Goal: Task Accomplishment & Management: Use online tool/utility

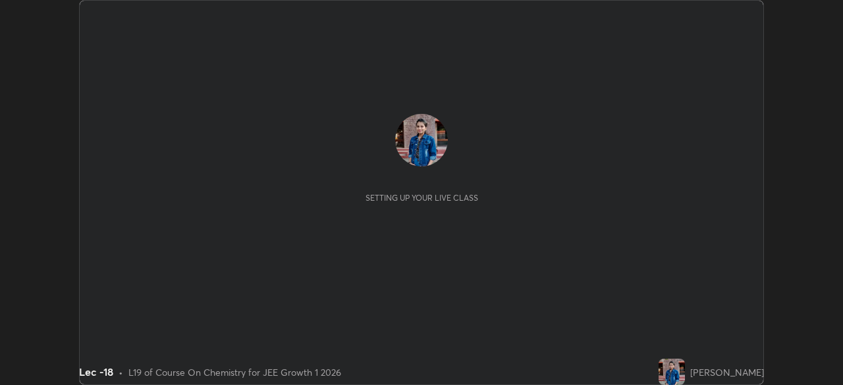
scroll to position [385, 843]
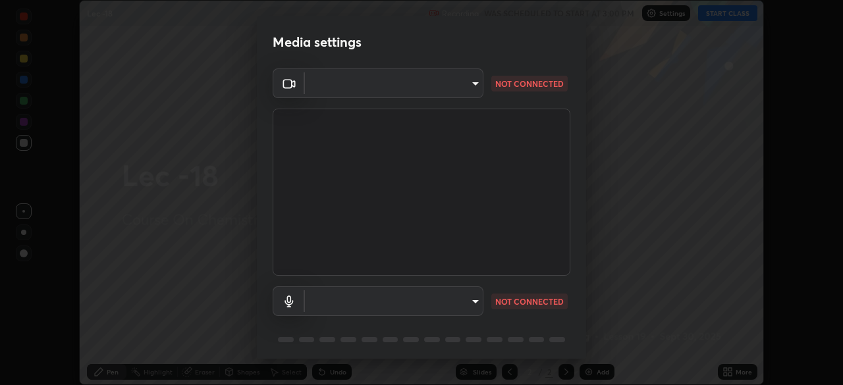
type input "dcfdf22e5c1df7ea5543dcfab5f97d1ca77f9af45aee9585751398583aede383"
type input "default"
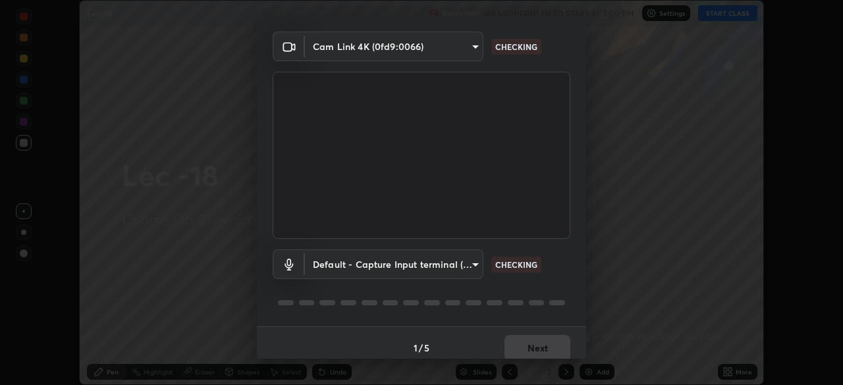
scroll to position [47, 0]
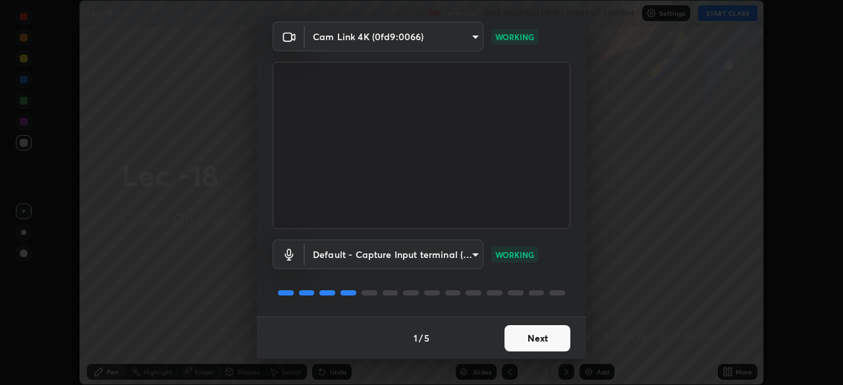
click at [530, 337] on button "Next" at bounding box center [538, 338] width 66 height 26
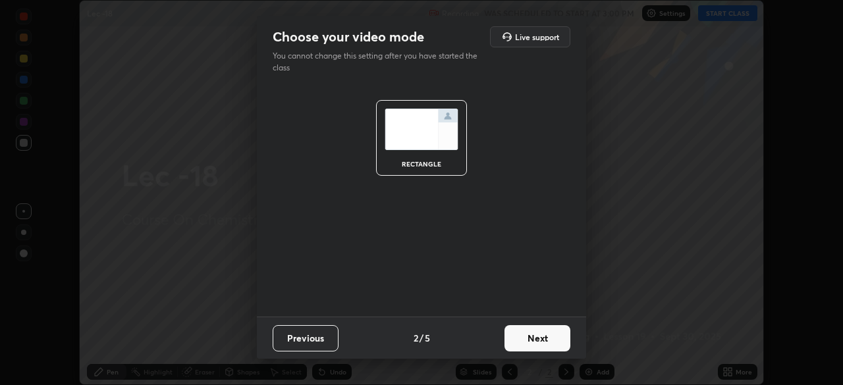
scroll to position [0, 0]
click at [533, 340] on button "Next" at bounding box center [538, 338] width 66 height 26
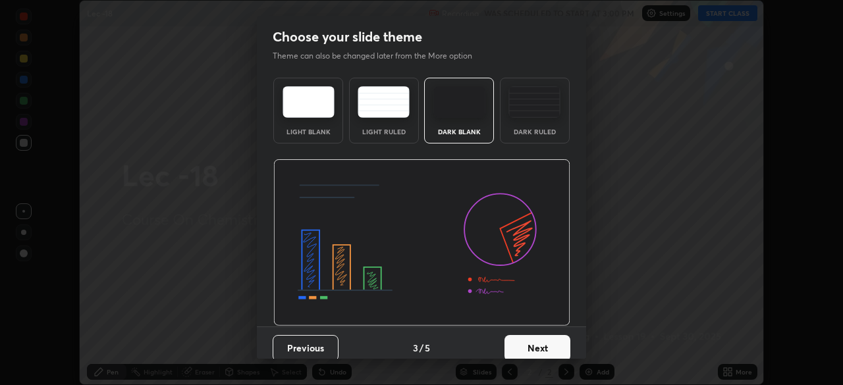
click at [534, 341] on button "Next" at bounding box center [538, 348] width 66 height 26
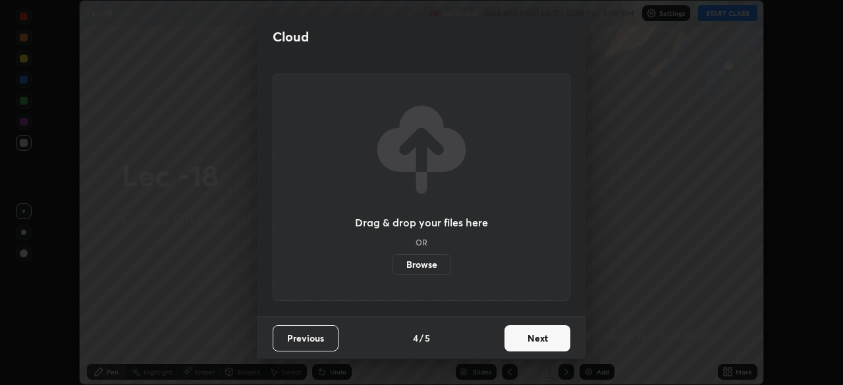
click at [534, 341] on button "Next" at bounding box center [538, 338] width 66 height 26
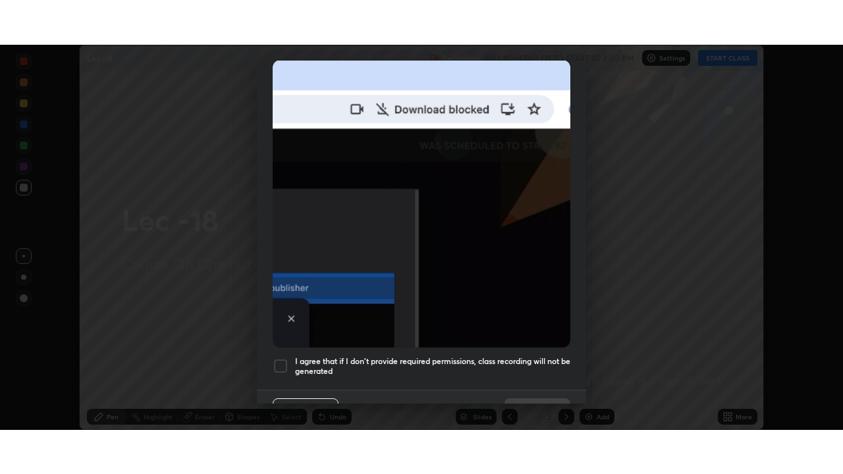
scroll to position [316, 0]
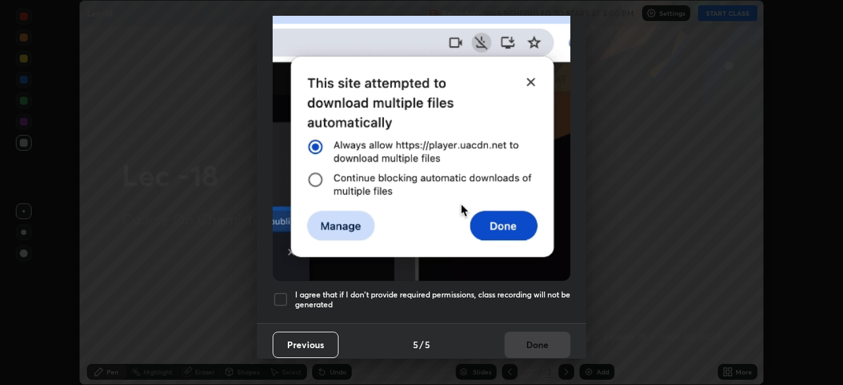
click at [294, 292] on div "I agree that if I don't provide required permissions, class recording will not …" at bounding box center [422, 300] width 298 height 16
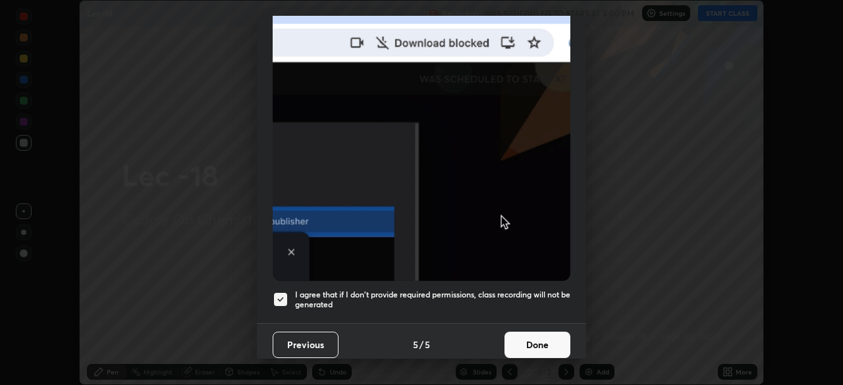
click at [536, 337] on button "Done" at bounding box center [538, 345] width 66 height 26
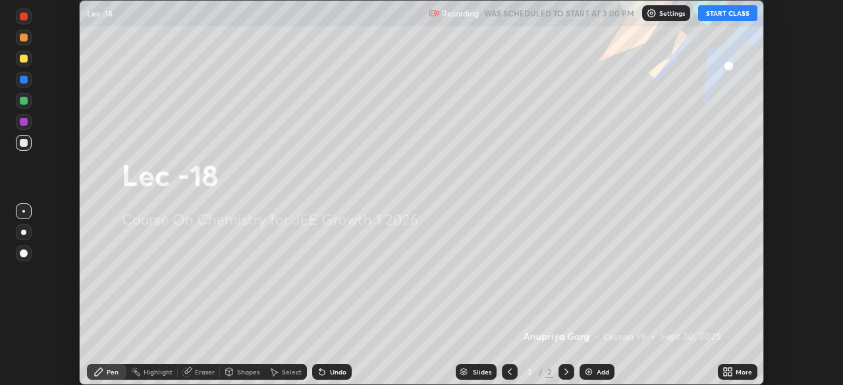
click at [735, 20] on button "START CLASS" at bounding box center [727, 13] width 59 height 16
click at [731, 377] on div "More" at bounding box center [738, 372] width 40 height 16
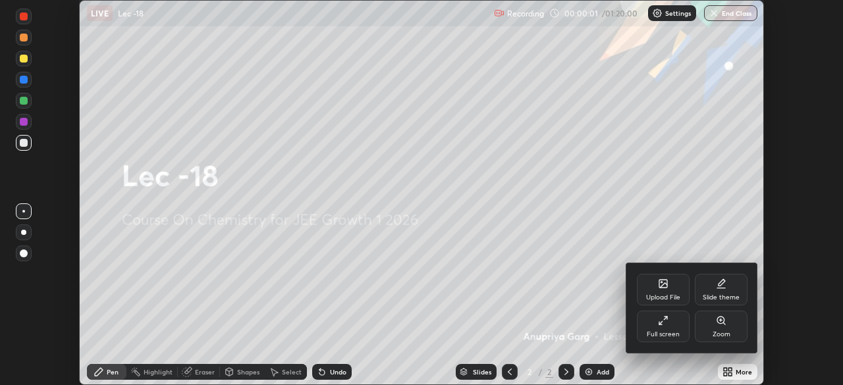
click at [667, 333] on div "Full screen" at bounding box center [663, 334] width 33 height 7
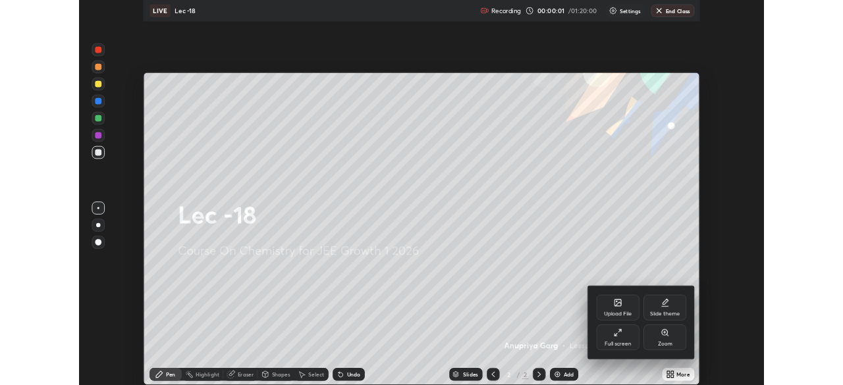
scroll to position [474, 843]
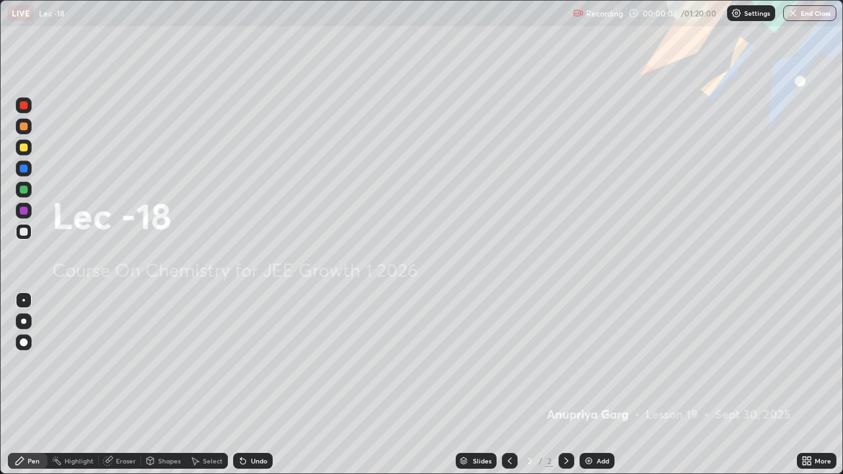
click at [826, 385] on div "More" at bounding box center [823, 461] width 16 height 7
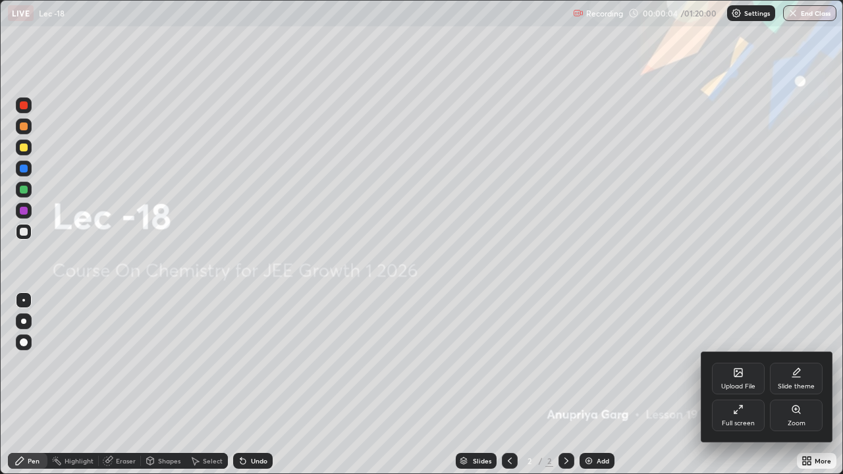
click at [749, 385] on div "Full screen" at bounding box center [738, 416] width 53 height 32
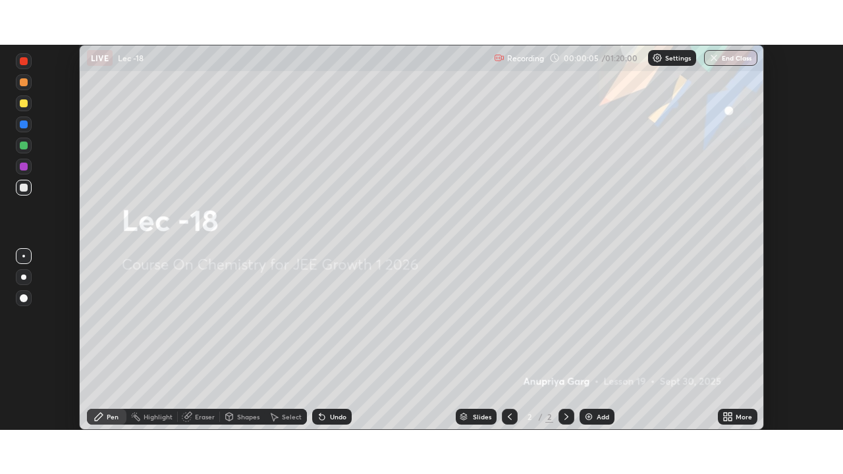
scroll to position [65489, 65032]
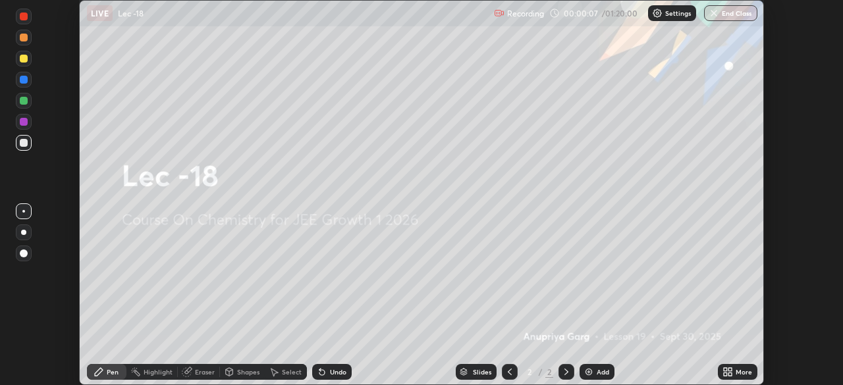
click at [597, 370] on div "Add" at bounding box center [603, 372] width 13 height 7
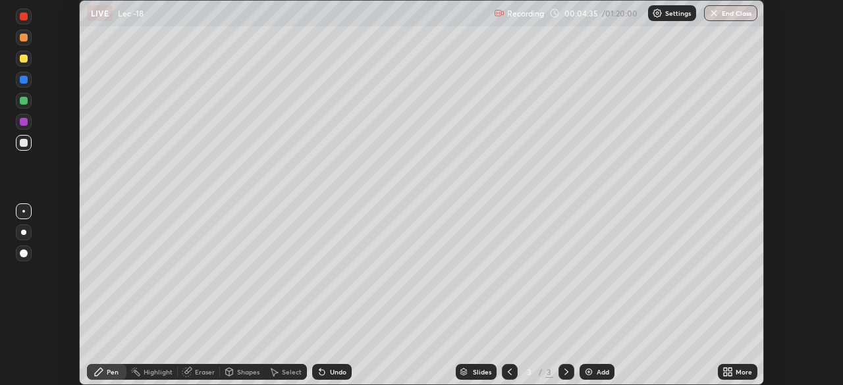
click at [740, 370] on div "More" at bounding box center [744, 372] width 16 height 7
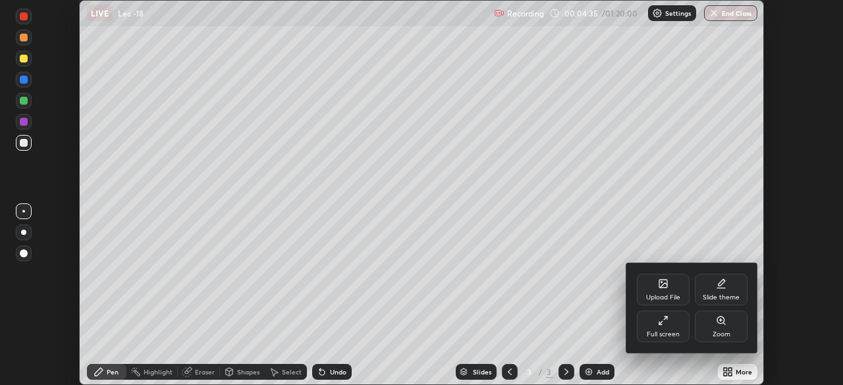
click at [673, 328] on div "Full screen" at bounding box center [663, 327] width 53 height 32
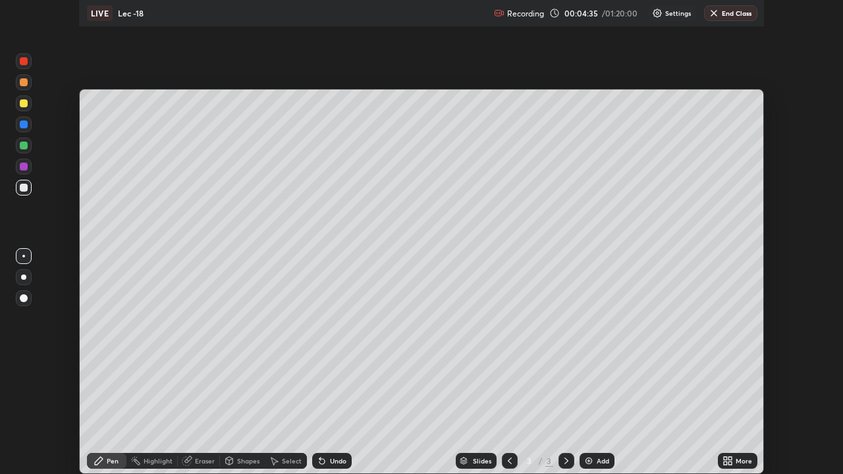
scroll to position [474, 843]
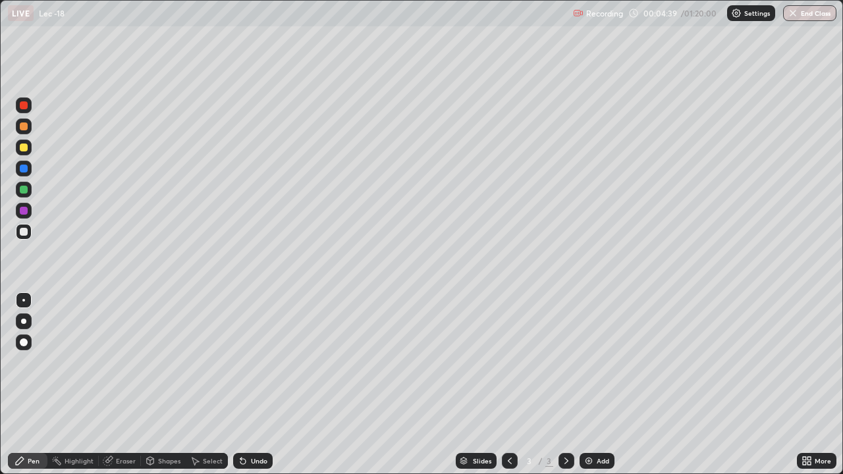
click at [27, 148] on div at bounding box center [24, 148] width 8 height 8
click at [30, 231] on div at bounding box center [24, 232] width 16 height 16
click at [204, 385] on div "Select" at bounding box center [213, 461] width 20 height 7
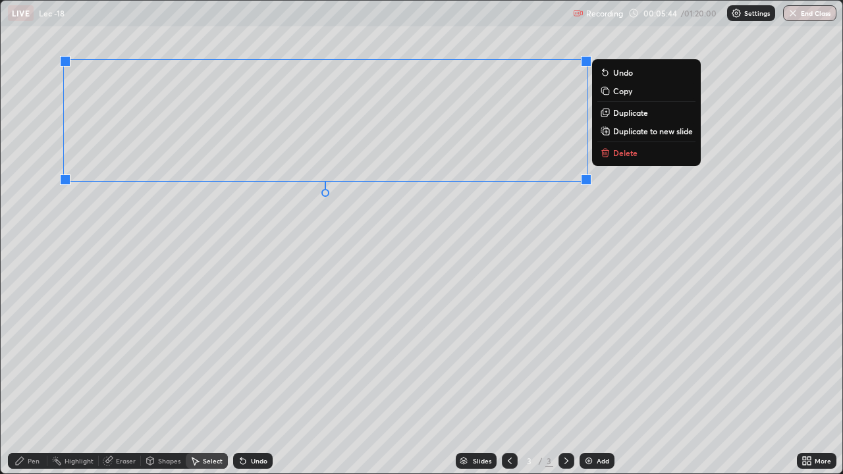
click at [279, 275] on div "0 ° Undo Copy Duplicate Duplicate to new slide Delete" at bounding box center [422, 237] width 842 height 473
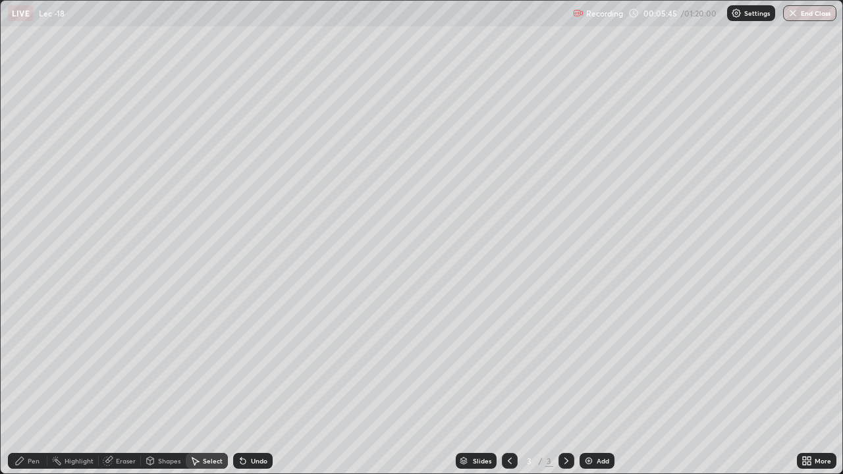
click at [158, 385] on div "Shapes" at bounding box center [169, 461] width 22 height 7
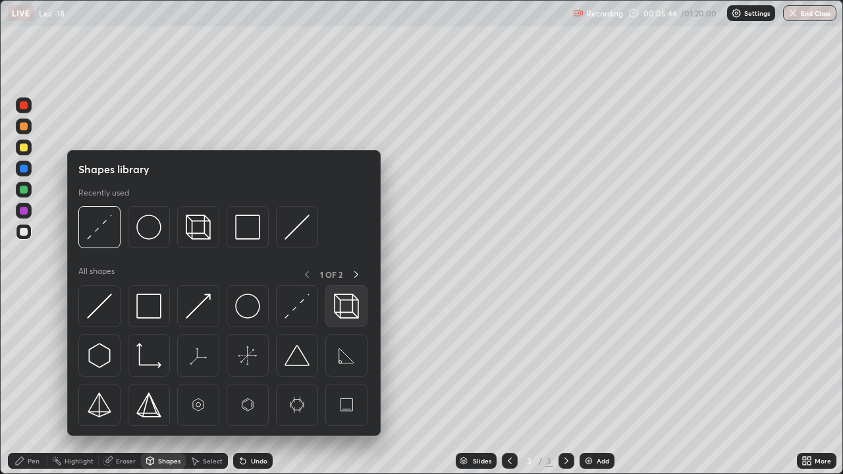
click at [344, 314] on img at bounding box center [346, 306] width 25 height 25
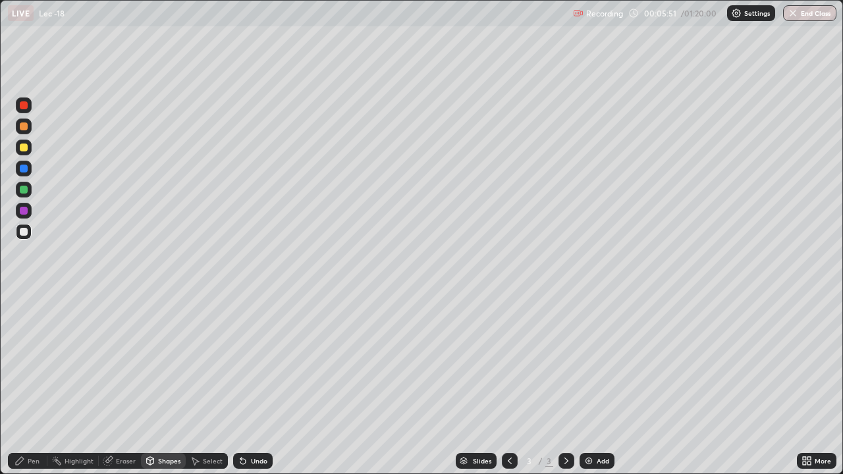
click at [28, 385] on div "Pen" at bounding box center [28, 461] width 40 height 16
click at [22, 140] on div at bounding box center [24, 148] width 16 height 16
click at [158, 385] on div "Shapes" at bounding box center [169, 461] width 22 height 7
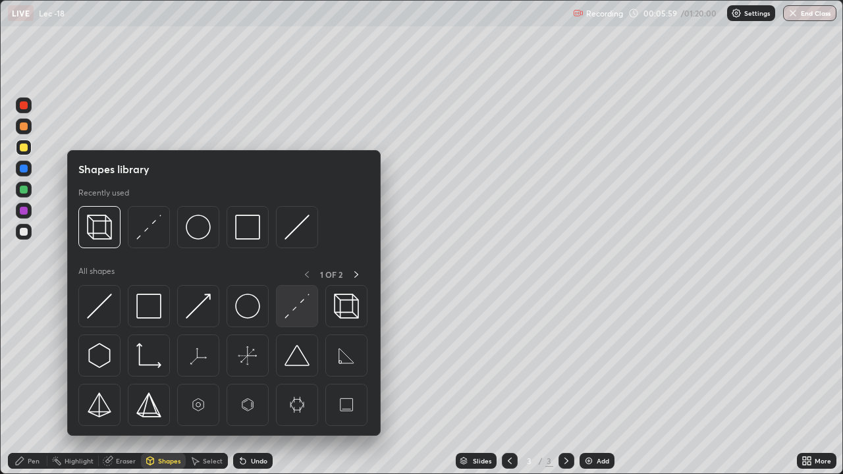
click at [292, 315] on img at bounding box center [297, 306] width 25 height 25
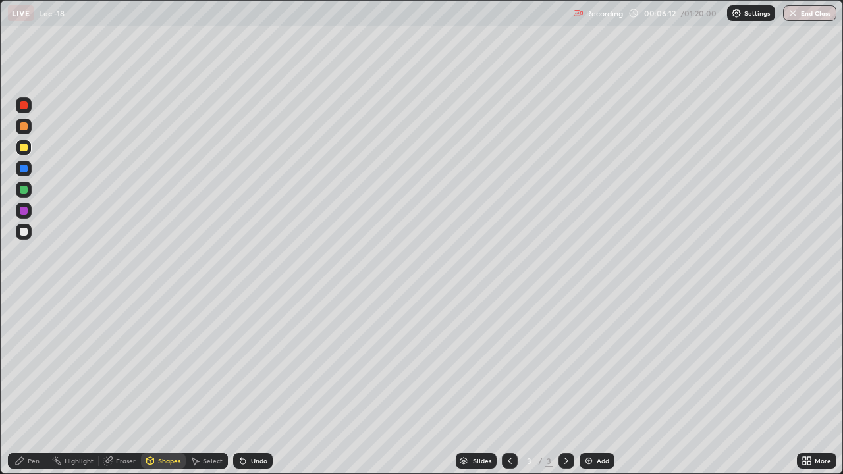
click at [243, 385] on div "Undo" at bounding box center [253, 461] width 40 height 16
click at [22, 126] on div at bounding box center [24, 127] width 8 height 8
click at [24, 233] on div at bounding box center [24, 232] width 8 height 8
click at [28, 194] on div at bounding box center [24, 190] width 16 height 16
click at [244, 385] on icon at bounding box center [243, 461] width 11 height 11
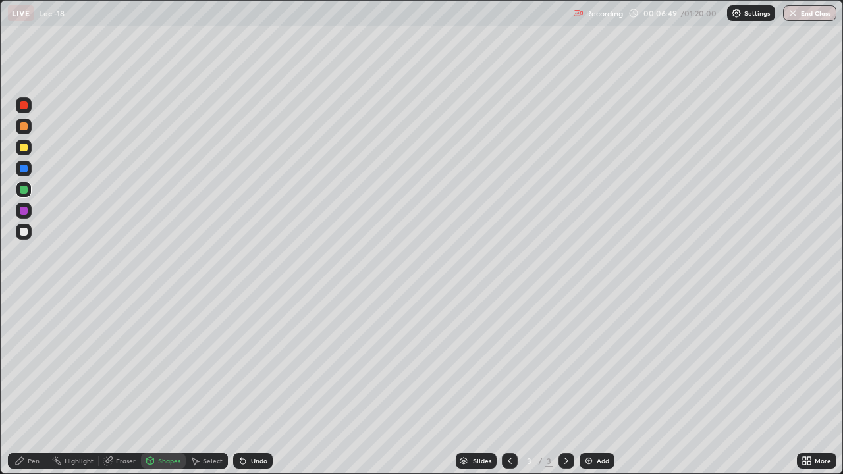
click at [34, 385] on div "Pen" at bounding box center [34, 461] width 12 height 7
click at [27, 234] on div at bounding box center [24, 232] width 8 height 8
click at [260, 385] on div "Undo" at bounding box center [259, 461] width 16 height 7
click at [203, 385] on div "Select" at bounding box center [213, 461] width 20 height 7
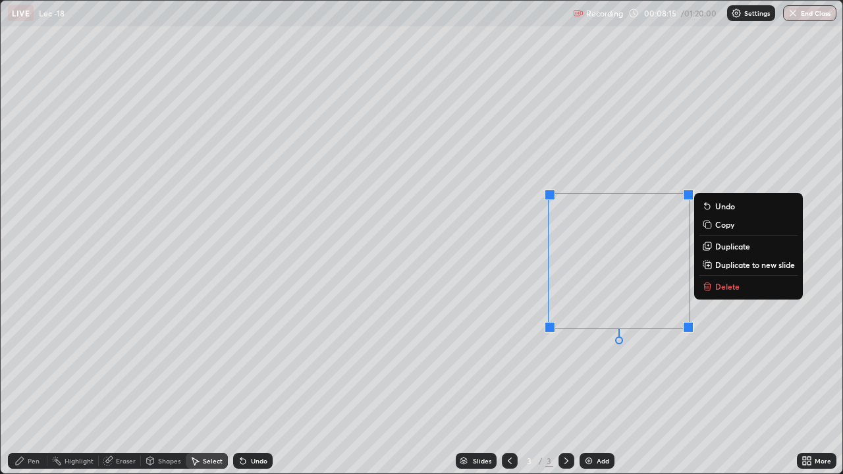
click at [720, 229] on p "Copy" at bounding box center [724, 224] width 19 height 11
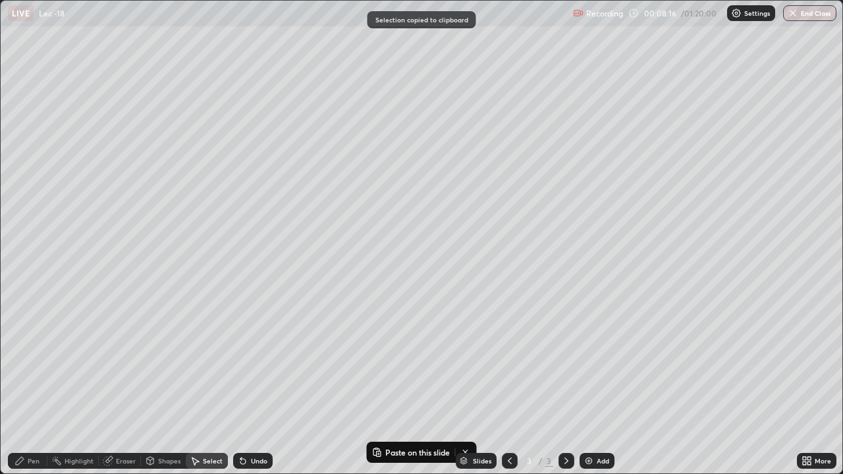
click at [715, 363] on div "0 ° Undo Copy Paste here Duplicate Duplicate to new slide Delete" at bounding box center [422, 237] width 842 height 473
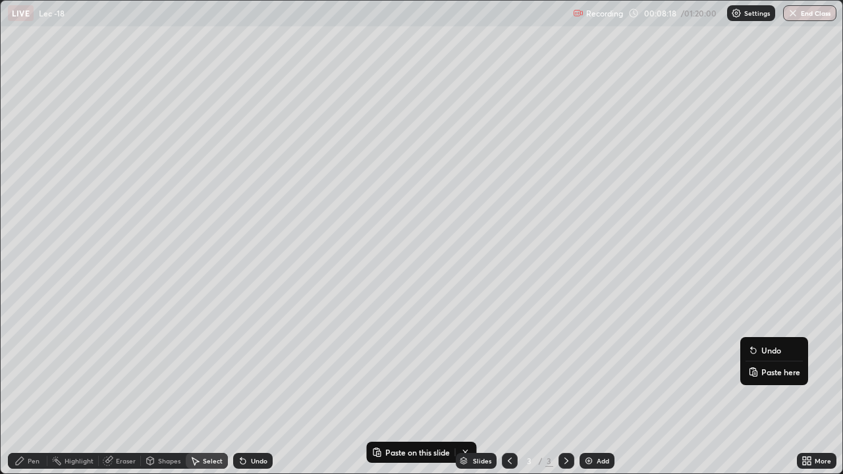
click at [773, 373] on p "Paste here" at bounding box center [781, 372] width 39 height 11
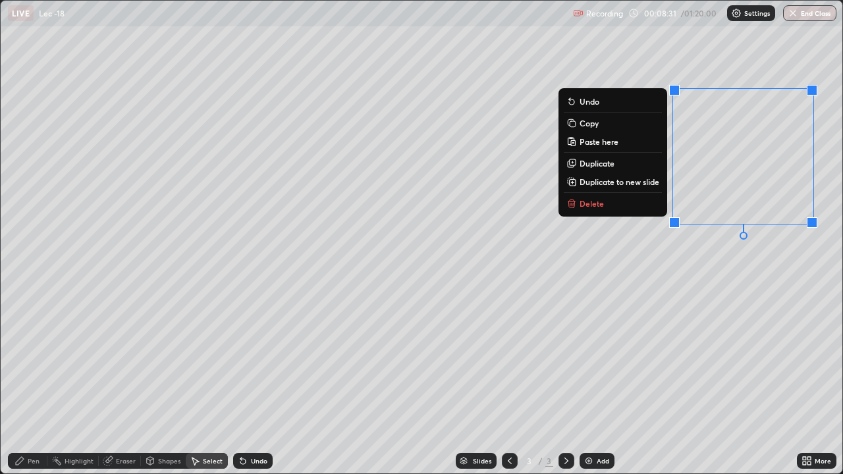
click at [707, 315] on div "0 ° Undo Copy Paste here Duplicate Duplicate to new slide Delete" at bounding box center [422, 237] width 842 height 473
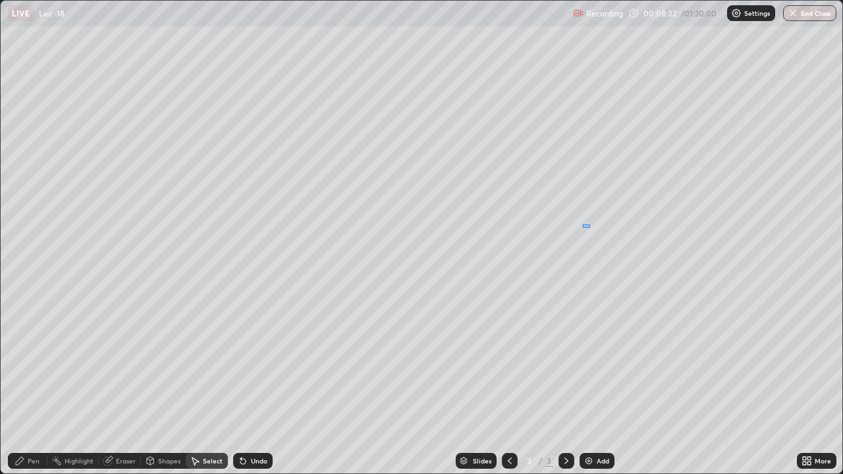
click at [590, 225] on div "0 ° Undo Copy Paste here Duplicate Duplicate to new slide Delete" at bounding box center [422, 237] width 842 height 473
click at [46, 385] on div "Pen" at bounding box center [28, 461] width 40 height 16
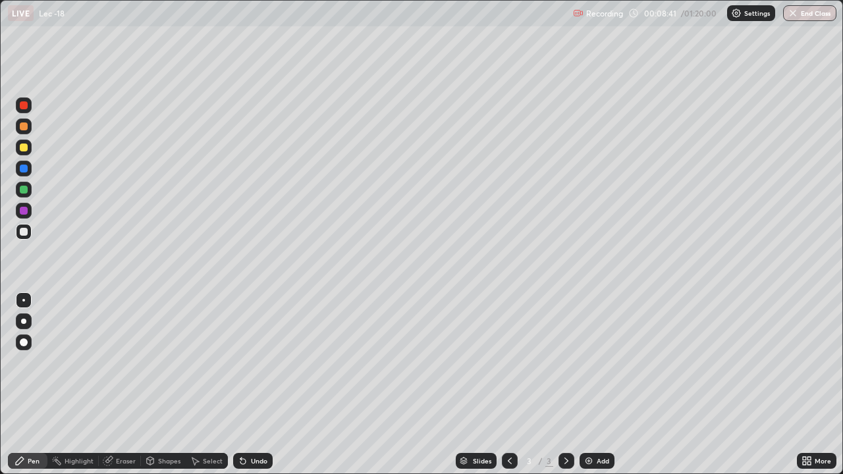
click at [252, 385] on div "Undo" at bounding box center [253, 461] width 40 height 16
click at [248, 385] on div "Undo" at bounding box center [253, 461] width 40 height 16
click at [204, 385] on div "Select" at bounding box center [213, 461] width 20 height 7
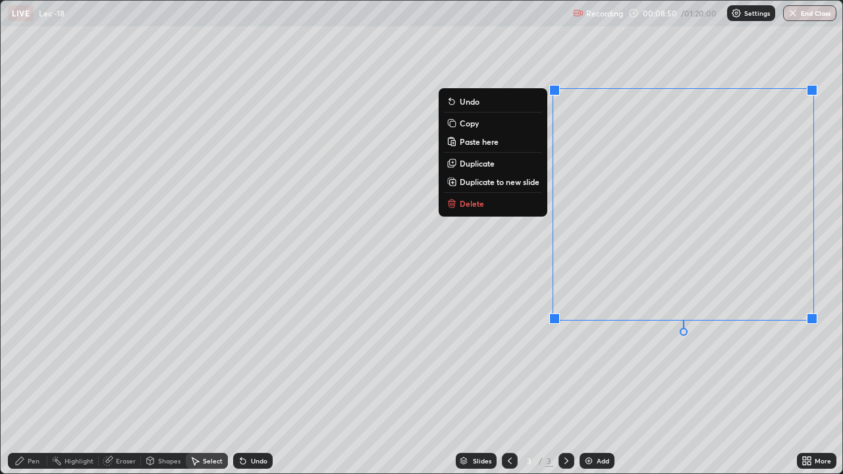
click at [748, 189] on div "0 ° Undo Copy Paste here Duplicate Duplicate to new slide Delete" at bounding box center [422, 237] width 842 height 473
click at [690, 375] on div "0 ° Undo Copy Paste here Duplicate Duplicate to new slide Delete" at bounding box center [422, 237] width 842 height 473
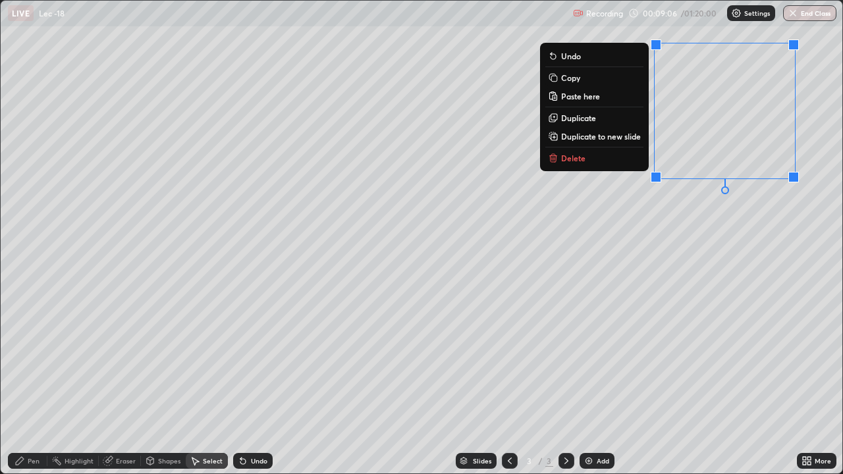
click at [692, 260] on div "0 ° Undo Copy Paste here Duplicate Duplicate to new slide Delete" at bounding box center [422, 237] width 842 height 473
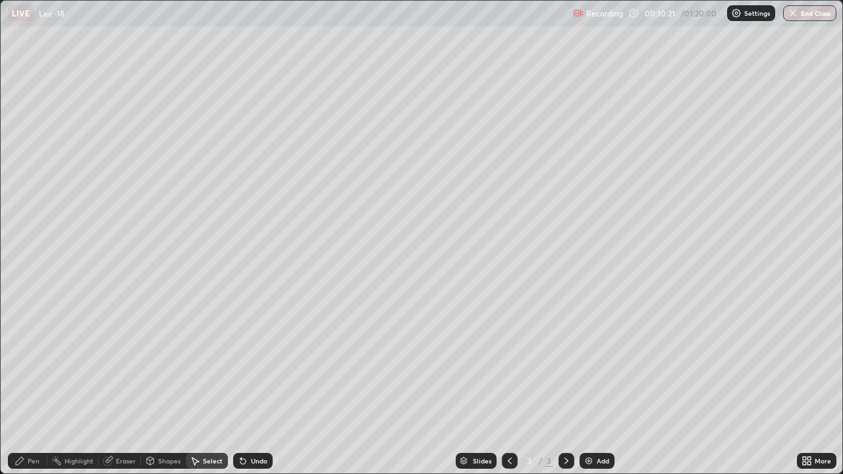
click at [411, 298] on div "0 ° Undo Copy Paste here Duplicate Duplicate to new slide Delete" at bounding box center [422, 237] width 842 height 473
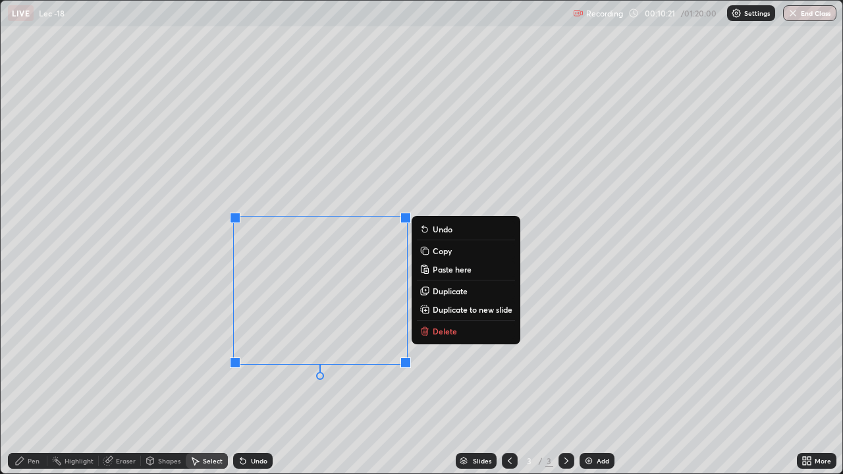
click at [409, 294] on div "0 ° Undo Copy Paste here Duplicate Duplicate to new slide Delete" at bounding box center [422, 237] width 842 height 473
click at [213, 385] on div "0 ° Undo Copy Paste here Duplicate Duplicate to new slide Delete" at bounding box center [422, 237] width 842 height 473
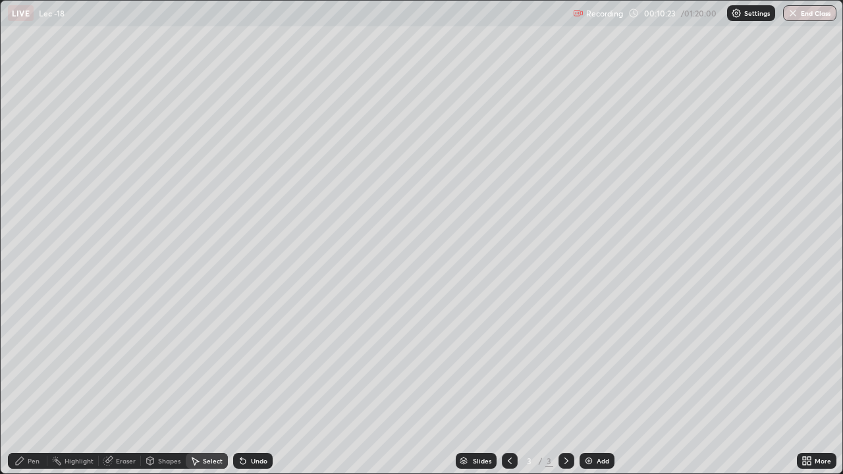
click at [29, 385] on div "Pen" at bounding box center [28, 461] width 40 height 16
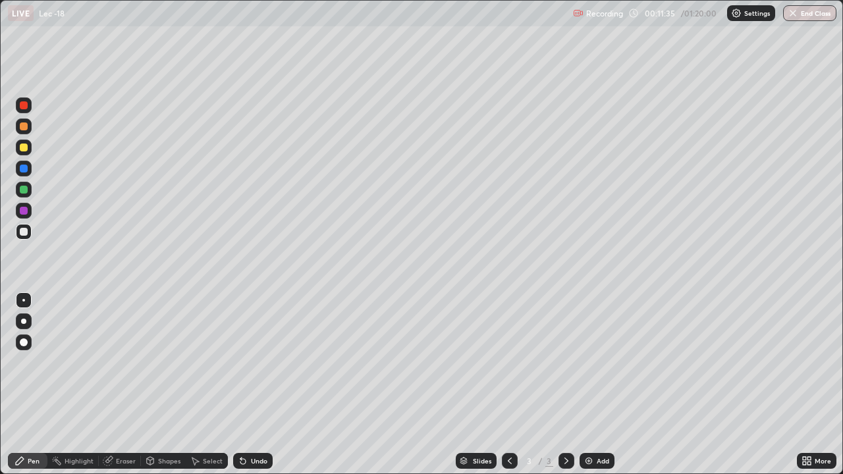
click at [597, 385] on div "Add" at bounding box center [603, 461] width 13 height 7
click at [26, 148] on div at bounding box center [24, 148] width 8 height 8
click at [24, 233] on div at bounding box center [24, 232] width 8 height 8
click at [212, 385] on div "Select" at bounding box center [213, 461] width 20 height 7
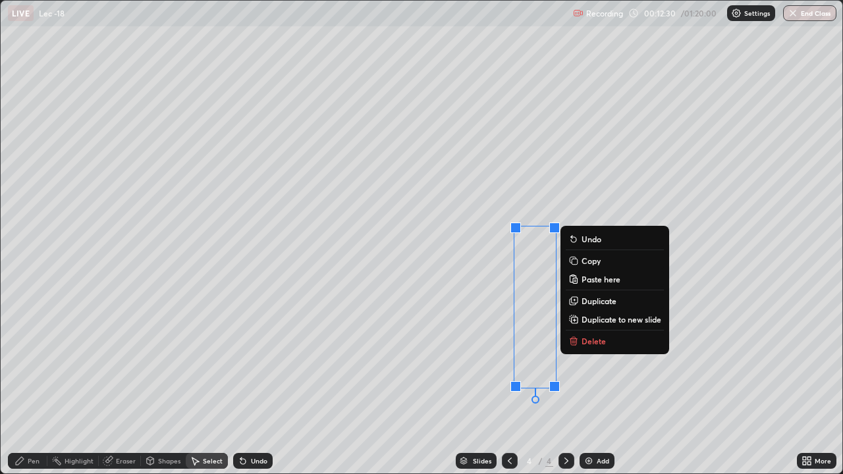
click at [603, 263] on button "Copy" at bounding box center [615, 261] width 98 height 16
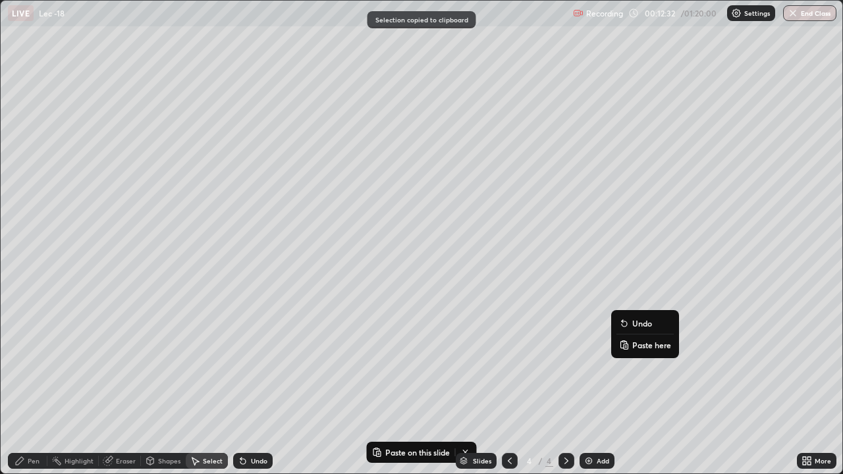
click at [641, 346] on p "Paste here" at bounding box center [651, 345] width 39 height 11
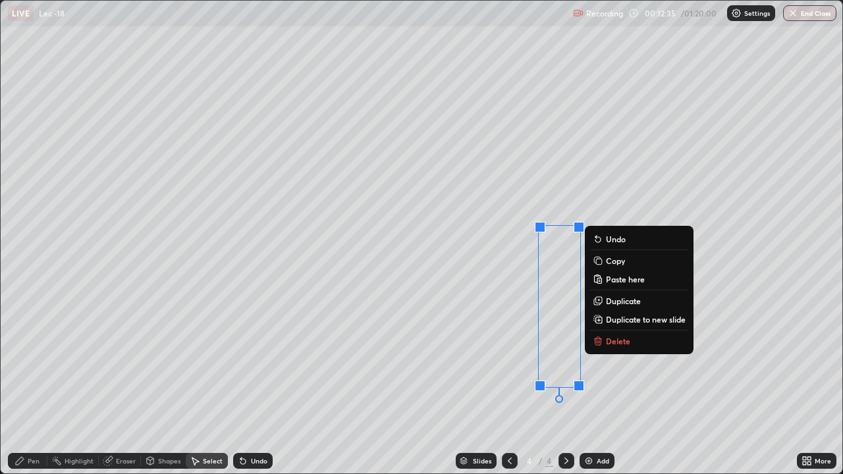
click at [662, 379] on div "0 ° Undo Copy Paste here Duplicate Duplicate to new slide Delete" at bounding box center [422, 237] width 842 height 473
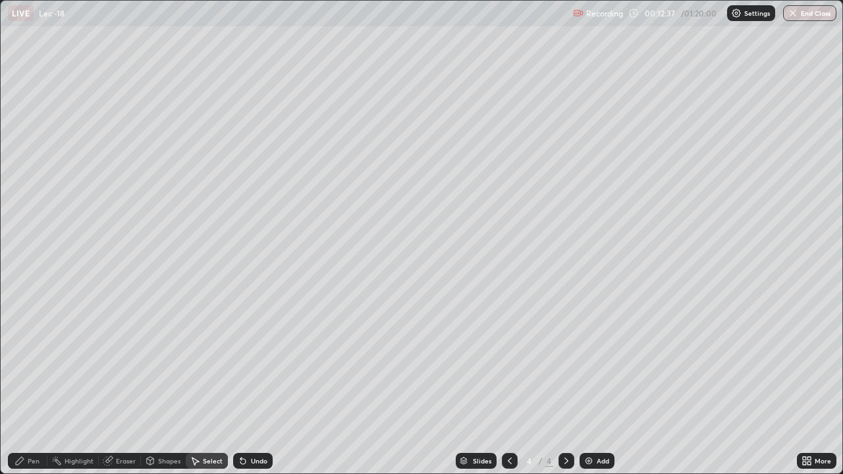
click at [40, 385] on div "Pen" at bounding box center [28, 461] width 40 height 16
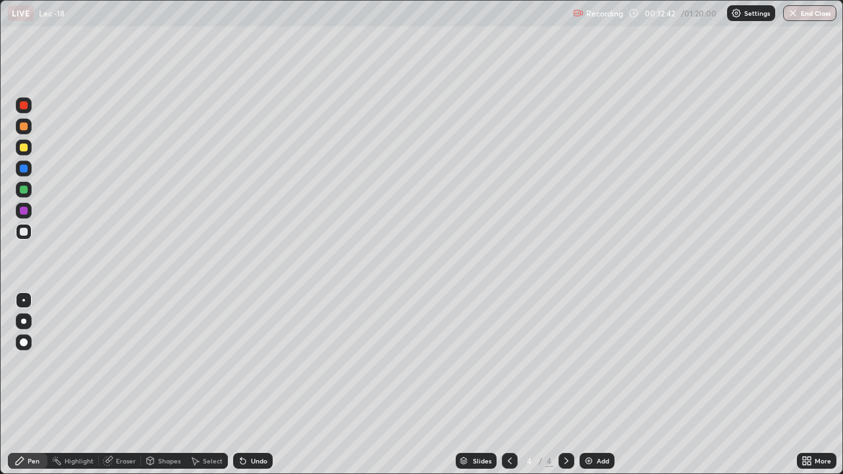
click at [27, 130] on div at bounding box center [24, 127] width 16 height 16
click at [256, 385] on div "Undo" at bounding box center [259, 461] width 16 height 7
click at [257, 385] on div "Undo" at bounding box center [259, 461] width 16 height 7
click at [258, 385] on div "Undo" at bounding box center [259, 461] width 16 height 7
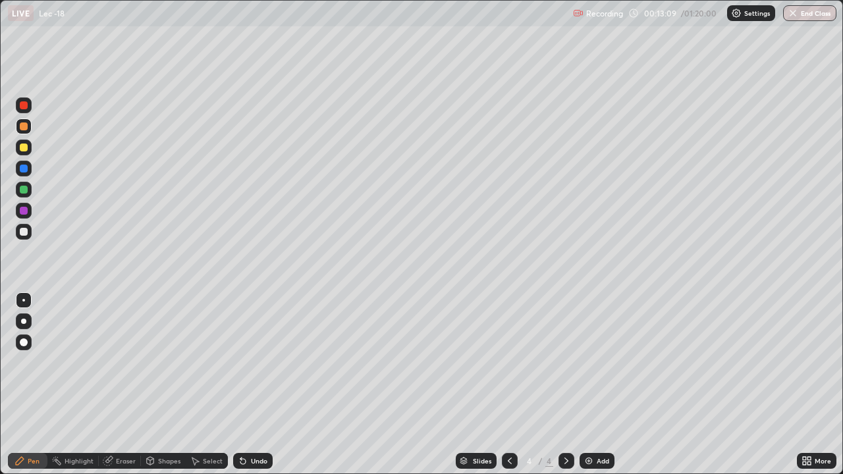
click at [258, 385] on div "Undo" at bounding box center [259, 461] width 16 height 7
click at [260, 385] on div "Undo" at bounding box center [259, 461] width 16 height 7
click at [262, 385] on div "Undo" at bounding box center [259, 461] width 16 height 7
click at [260, 385] on div "Undo" at bounding box center [259, 461] width 16 height 7
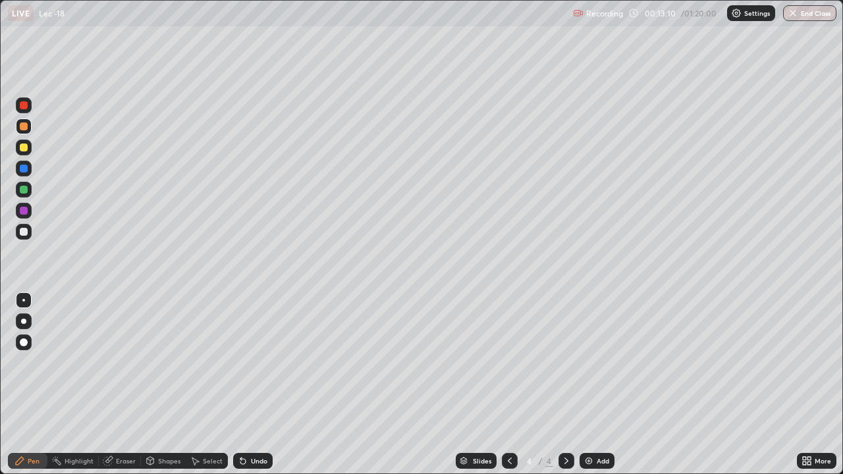
click at [258, 385] on div "Undo" at bounding box center [259, 461] width 16 height 7
click at [30, 233] on div at bounding box center [24, 232] width 16 height 16
click at [112, 385] on icon at bounding box center [108, 461] width 11 height 11
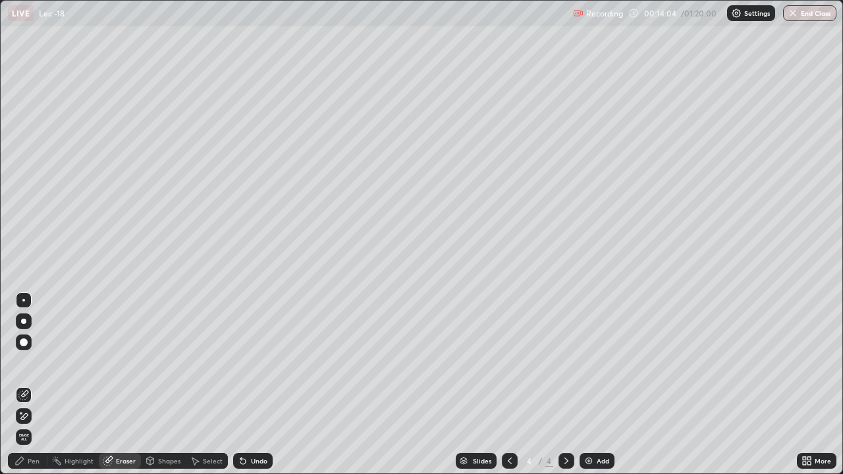
click at [25, 385] on icon at bounding box center [19, 461] width 11 height 11
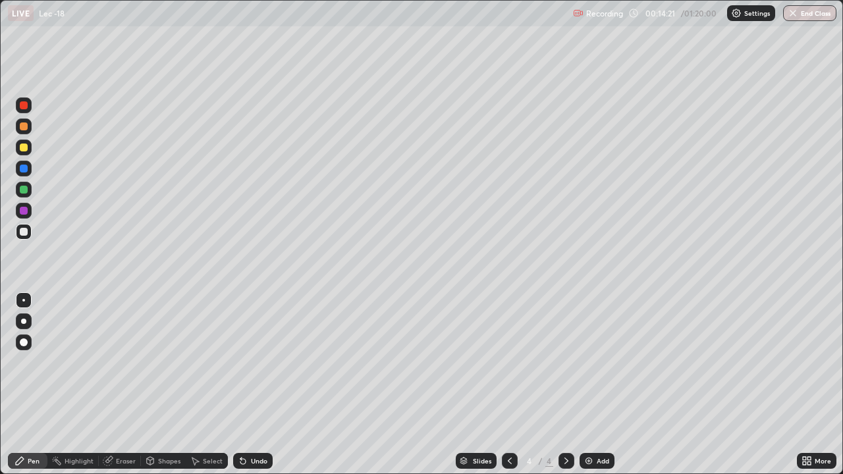
click at [207, 385] on div "Select" at bounding box center [213, 461] width 20 height 7
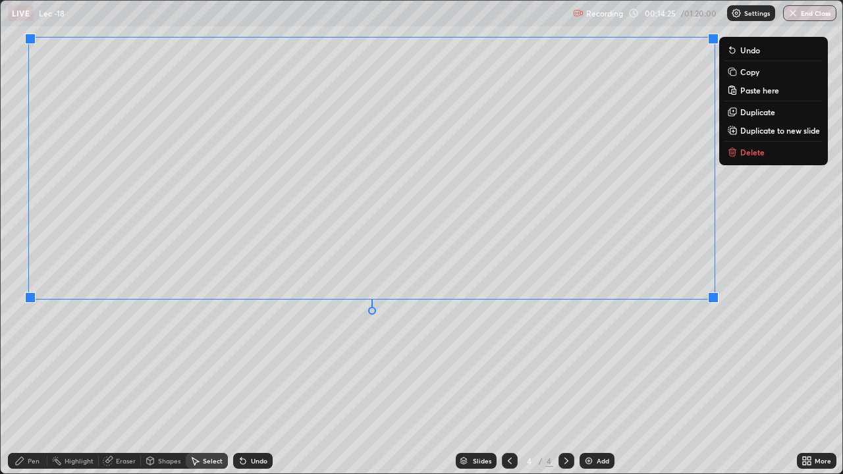
click at [352, 350] on div "0 ° Undo Copy Paste here Duplicate Duplicate to new slide Delete" at bounding box center [422, 237] width 842 height 473
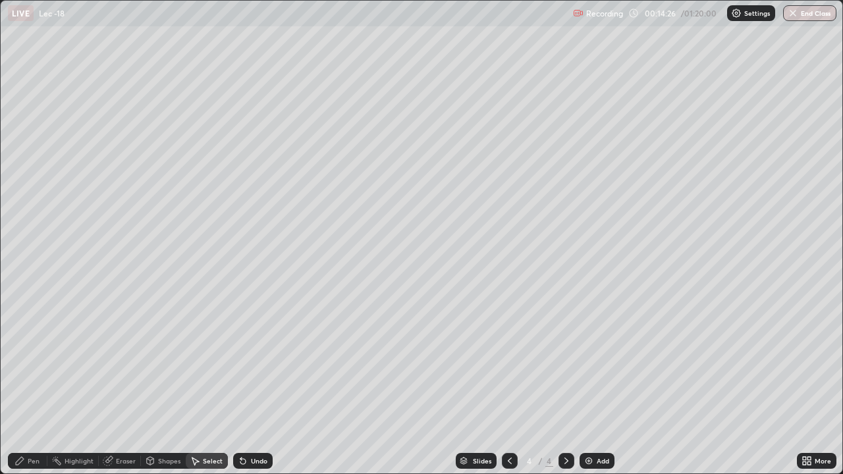
click at [37, 385] on div "Pen" at bounding box center [34, 461] width 12 height 7
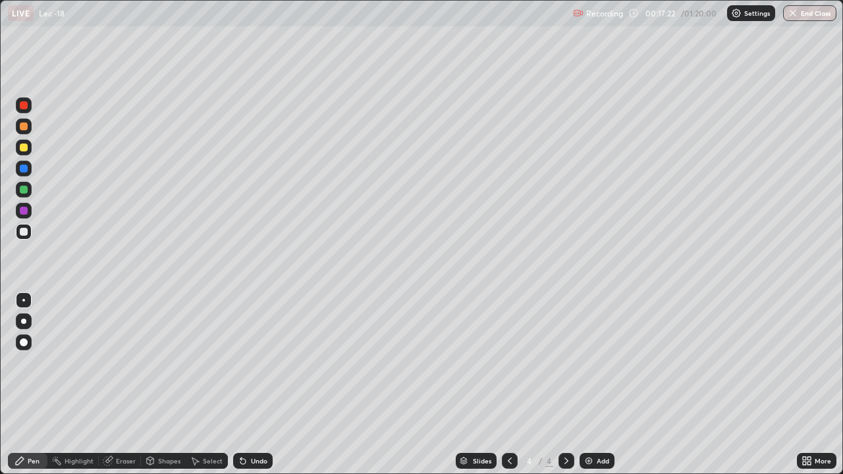
click at [586, 385] on img at bounding box center [589, 461] width 11 height 11
click at [243, 385] on icon at bounding box center [242, 461] width 5 height 5
click at [246, 385] on div "Undo" at bounding box center [253, 461] width 40 height 16
click at [251, 385] on div "Undo" at bounding box center [259, 461] width 16 height 7
click at [252, 385] on div "Undo" at bounding box center [259, 461] width 16 height 7
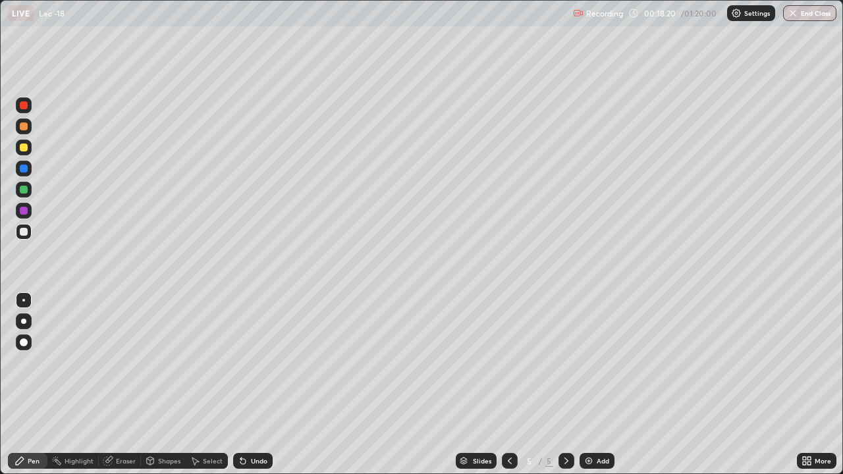
click at [253, 385] on div "Undo" at bounding box center [259, 461] width 16 height 7
click at [22, 126] on div at bounding box center [24, 127] width 8 height 8
click at [206, 385] on div "Select" at bounding box center [213, 461] width 20 height 7
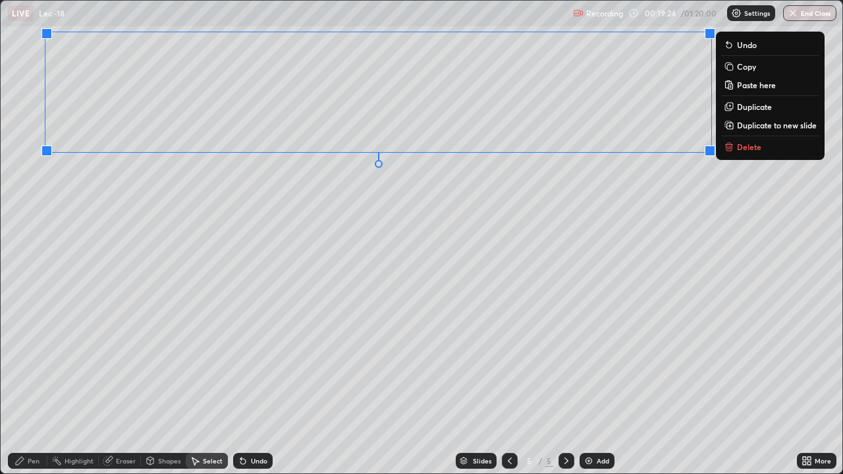
click at [460, 204] on div "0 ° Undo Copy Paste here Duplicate Duplicate to new slide Delete" at bounding box center [422, 237] width 842 height 473
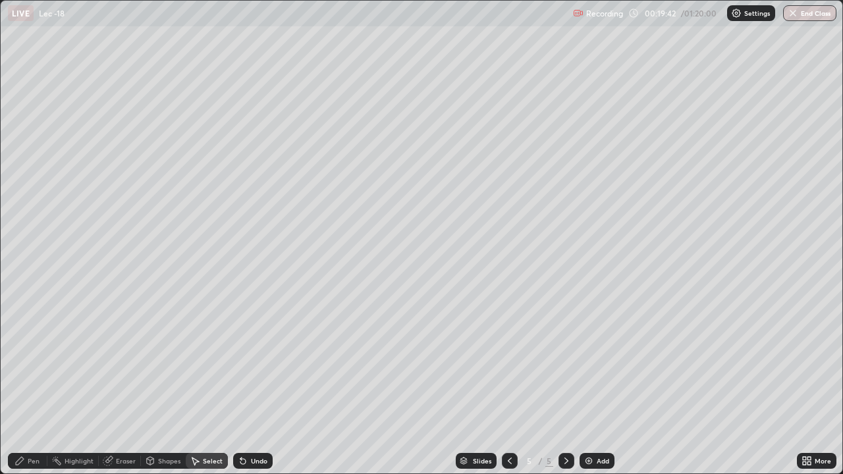
click at [31, 385] on div "Pen" at bounding box center [34, 461] width 12 height 7
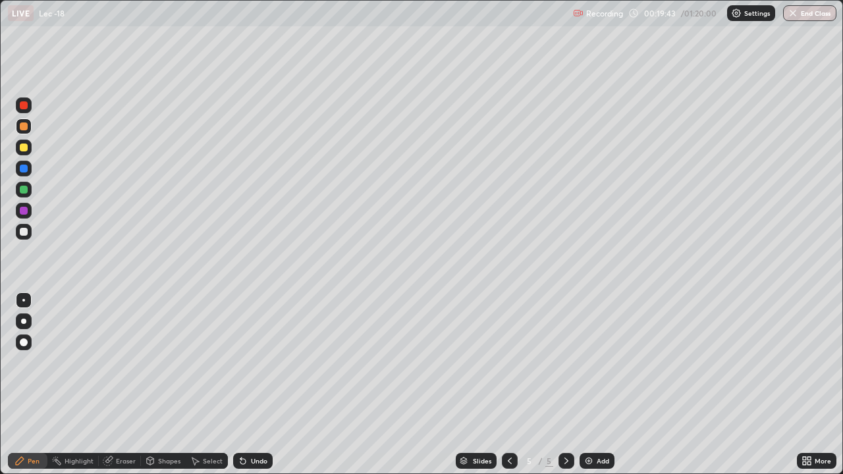
click at [168, 385] on div "Shapes" at bounding box center [169, 461] width 22 height 7
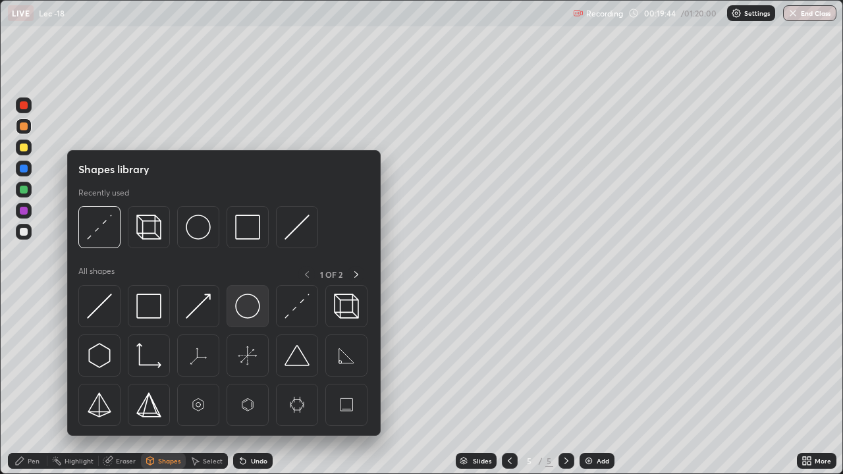
click at [252, 313] on img at bounding box center [247, 306] width 25 height 25
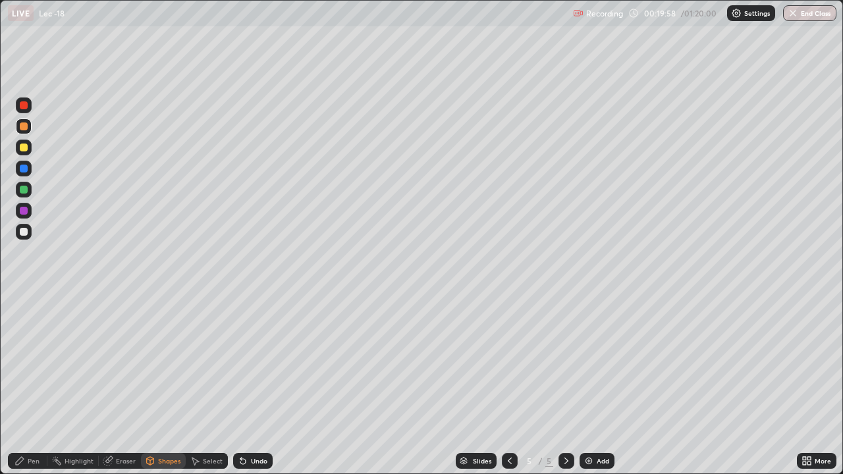
click at [37, 385] on div "Pen" at bounding box center [34, 461] width 12 height 7
click at [25, 231] on div at bounding box center [24, 232] width 8 height 8
click at [126, 385] on div "Eraser" at bounding box center [126, 461] width 20 height 7
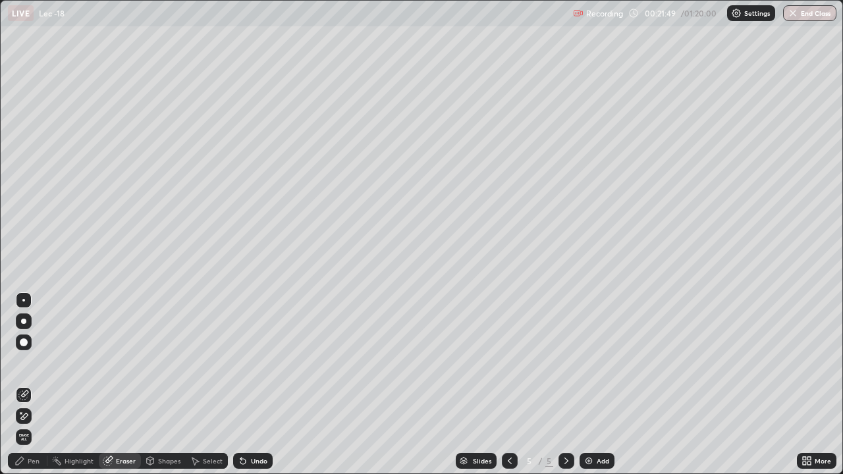
click at [26, 343] on div at bounding box center [24, 343] width 8 height 8
click at [36, 385] on div "Pen" at bounding box center [28, 461] width 40 height 16
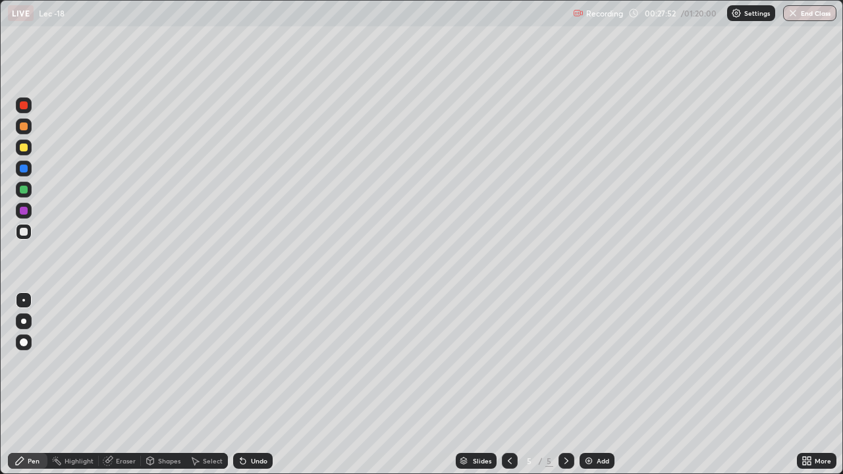
click at [599, 385] on div "Add" at bounding box center [597, 461] width 35 height 16
click at [20, 231] on div at bounding box center [24, 232] width 8 height 8
click at [26, 232] on div at bounding box center [24, 232] width 8 height 8
click at [115, 385] on div "Eraser" at bounding box center [120, 461] width 42 height 16
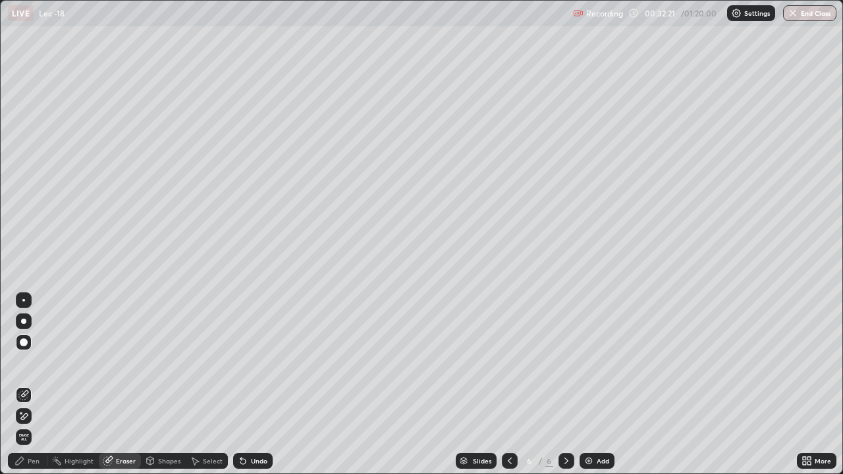
click at [38, 385] on div "Pen" at bounding box center [34, 461] width 12 height 7
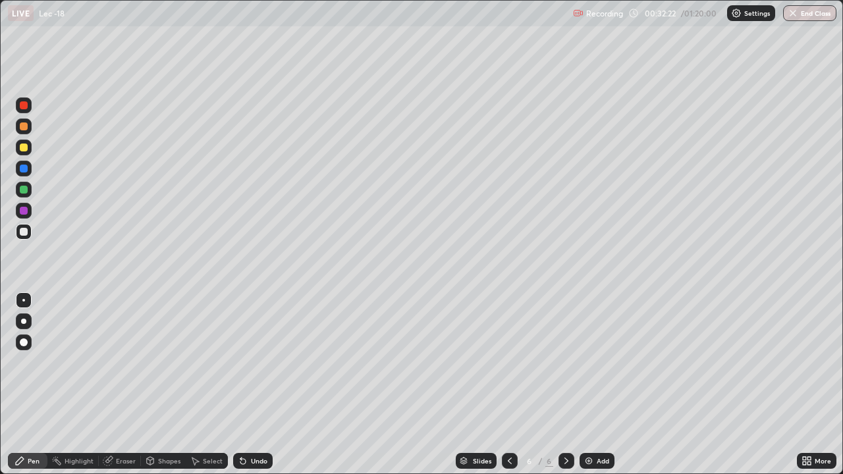
click at [177, 385] on div "Shapes" at bounding box center [163, 461] width 45 height 16
click at [119, 385] on div "Eraser" at bounding box center [120, 461] width 42 height 16
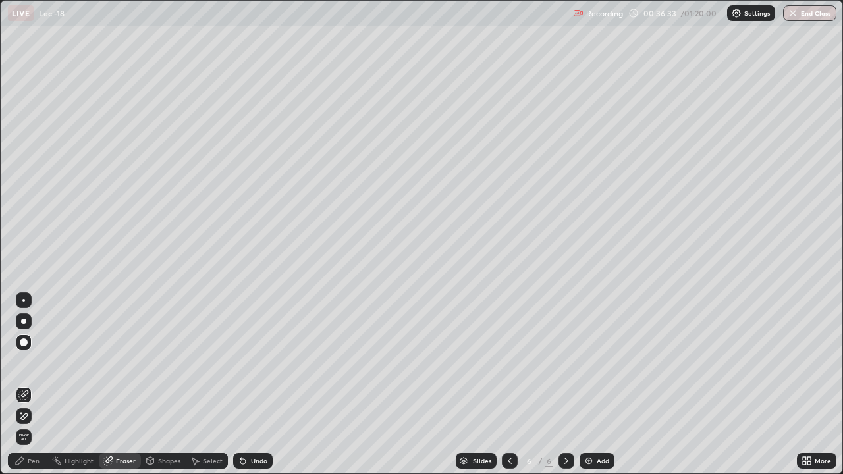
click at [35, 385] on div "Pen" at bounding box center [28, 461] width 40 height 16
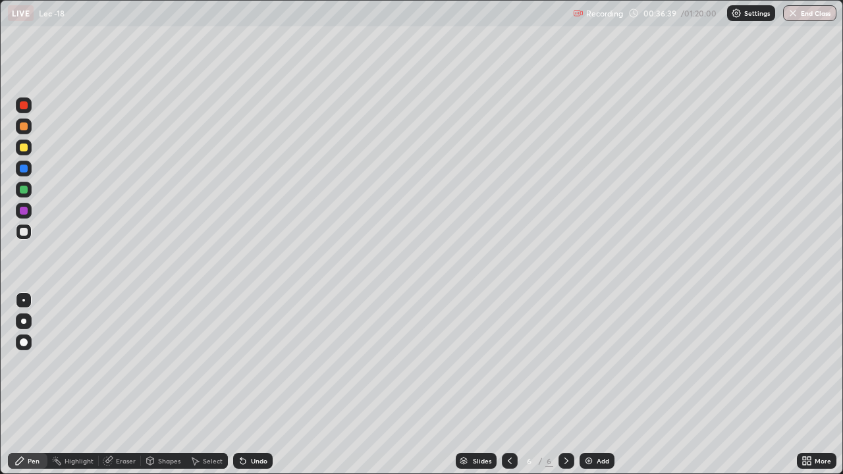
click at [121, 385] on div "Eraser" at bounding box center [126, 461] width 20 height 7
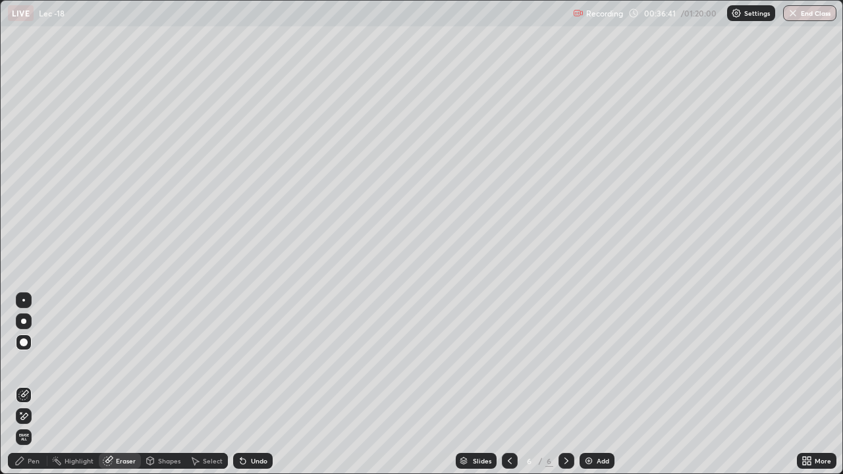
click at [32, 385] on div "Pen" at bounding box center [34, 461] width 12 height 7
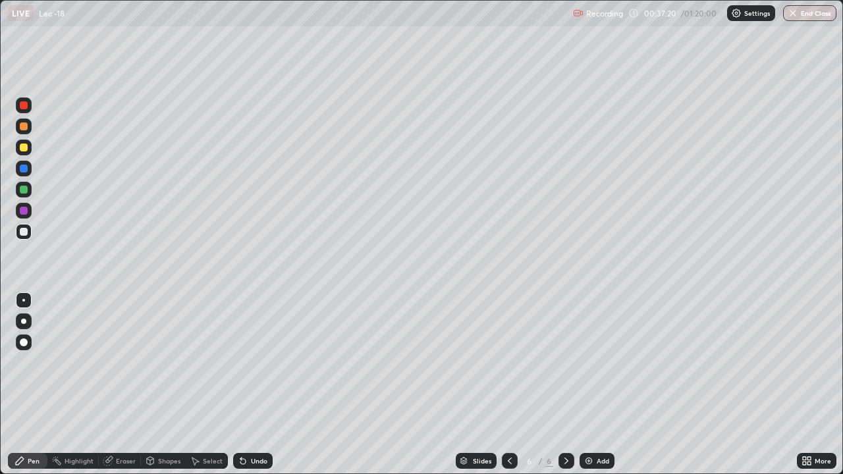
click at [117, 385] on div "Eraser" at bounding box center [126, 461] width 20 height 7
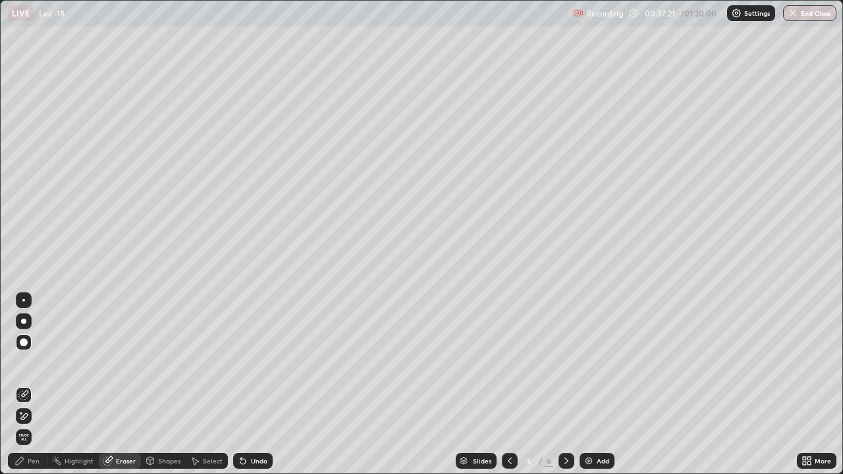
click at [39, 385] on div "Pen" at bounding box center [28, 461] width 40 height 16
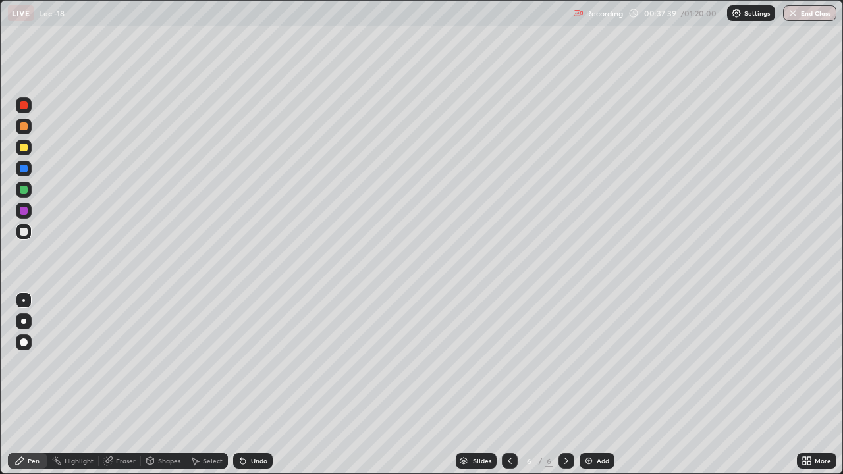
click at [22, 130] on div at bounding box center [24, 127] width 8 height 8
click at [26, 107] on div at bounding box center [24, 105] width 8 height 8
click at [216, 385] on div "Select" at bounding box center [213, 461] width 20 height 7
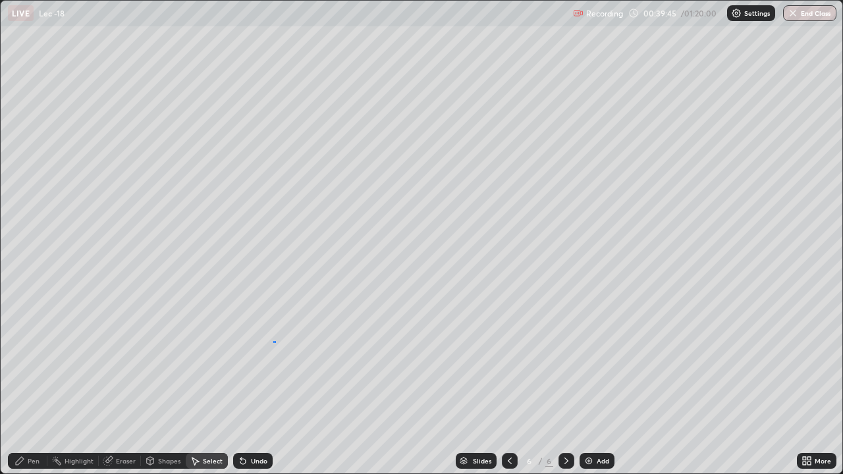
click at [271, 341] on div "0 ° Undo Copy Paste here Duplicate Duplicate to new slide Delete" at bounding box center [422, 237] width 842 height 473
click at [37, 385] on div "Pen" at bounding box center [34, 461] width 12 height 7
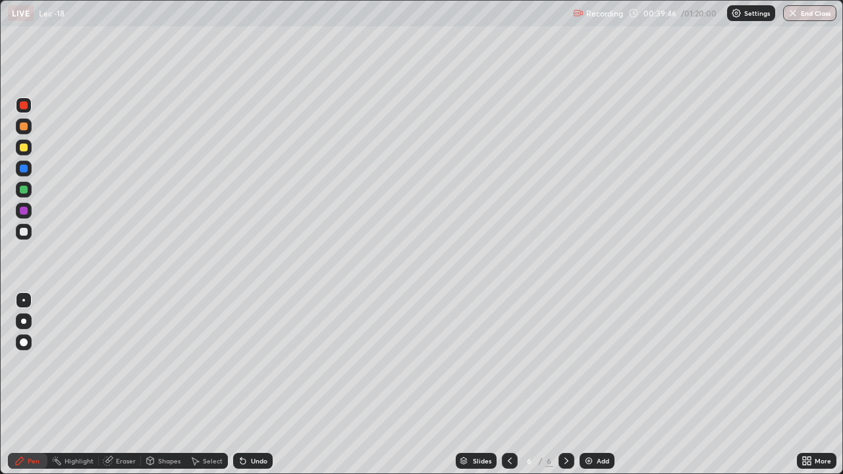
click at [30, 235] on div at bounding box center [24, 232] width 16 height 16
click at [24, 152] on div at bounding box center [24, 148] width 16 height 16
click at [24, 235] on div at bounding box center [24, 232] width 8 height 8
click at [240, 385] on icon at bounding box center [242, 461] width 5 height 5
click at [251, 385] on div "Undo" at bounding box center [259, 461] width 16 height 7
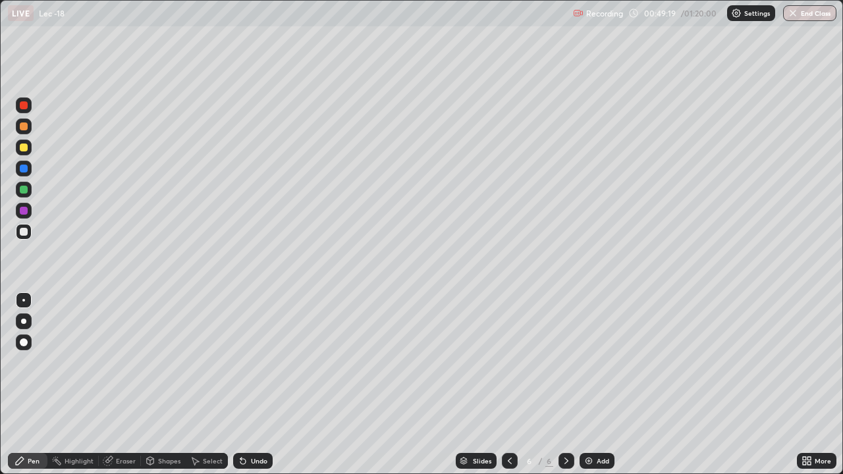
click at [595, 385] on div "Add" at bounding box center [597, 461] width 35 height 16
click at [214, 385] on div "Select" at bounding box center [213, 461] width 20 height 7
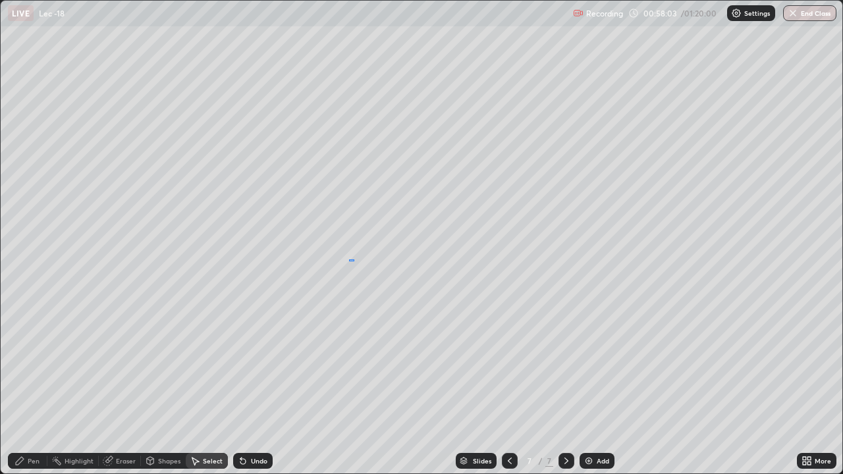
click at [348, 259] on div "0 ° Undo Copy Paste here Duplicate Duplicate to new slide Delete" at bounding box center [422, 237] width 842 height 473
click at [33, 385] on div "Pen" at bounding box center [34, 461] width 12 height 7
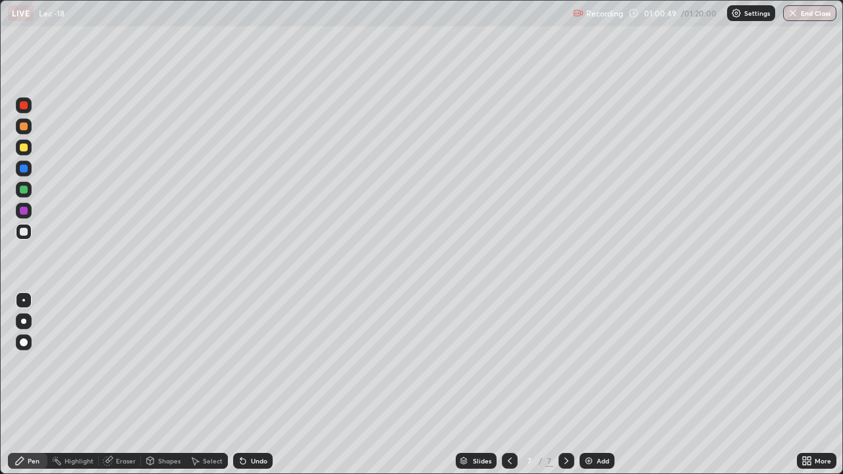
click at [28, 385] on div "Pen" at bounding box center [28, 461] width 40 height 26
click at [26, 148] on div at bounding box center [24, 148] width 8 height 8
click at [769, 385] on div "Slides 7 / 7 Add" at bounding box center [535, 461] width 524 height 26
click at [775, 385] on div "Slides 7 / 7 Add" at bounding box center [535, 461] width 524 height 26
click at [786, 385] on div "Slides 7 / 7 Add" at bounding box center [535, 461] width 524 height 26
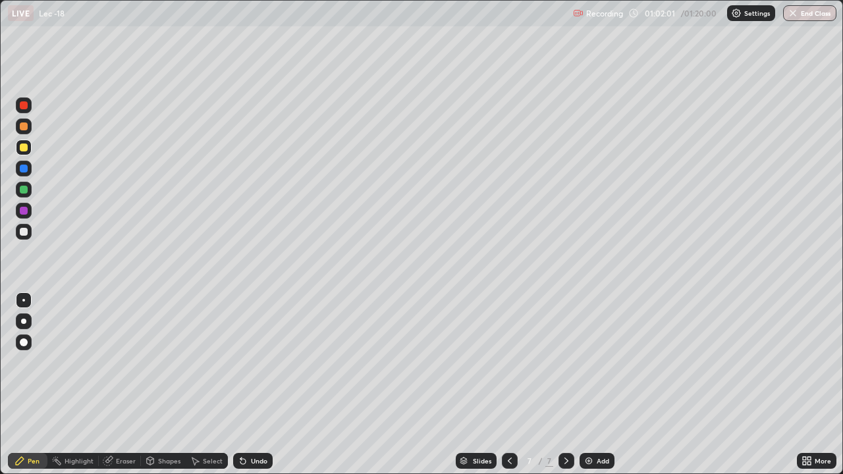
click at [800, 385] on div "More" at bounding box center [817, 461] width 40 height 26
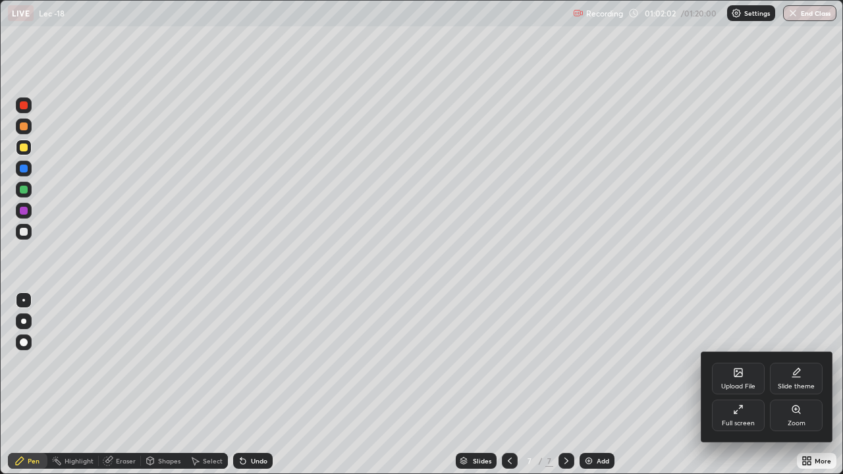
click at [806, 385] on div at bounding box center [421, 237] width 843 height 474
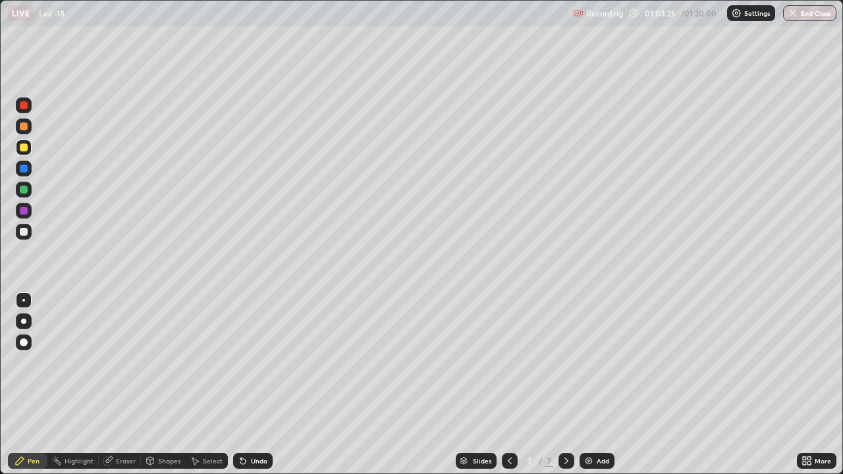
click at [608, 385] on div "Add" at bounding box center [603, 461] width 13 height 7
click at [22, 236] on div at bounding box center [24, 232] width 16 height 16
click at [22, 148] on div at bounding box center [24, 148] width 8 height 8
click at [251, 385] on div "Undo" at bounding box center [259, 461] width 16 height 7
click at [252, 385] on div "Undo" at bounding box center [259, 461] width 16 height 7
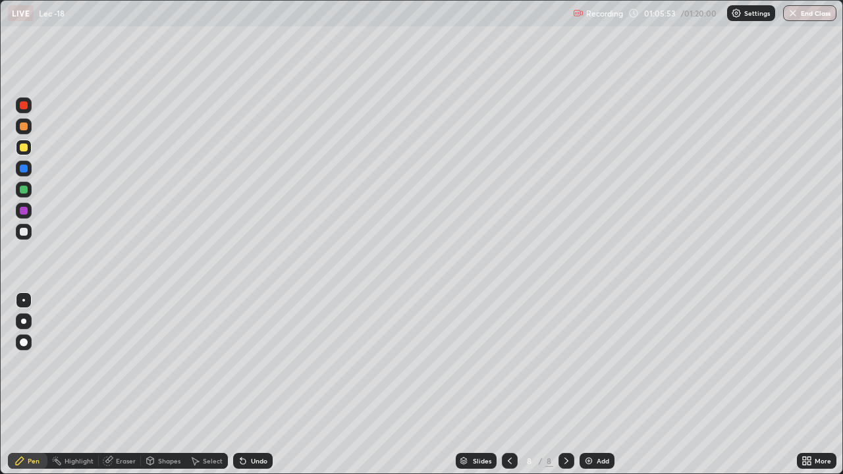
click at [203, 385] on div "Select" at bounding box center [213, 461] width 20 height 7
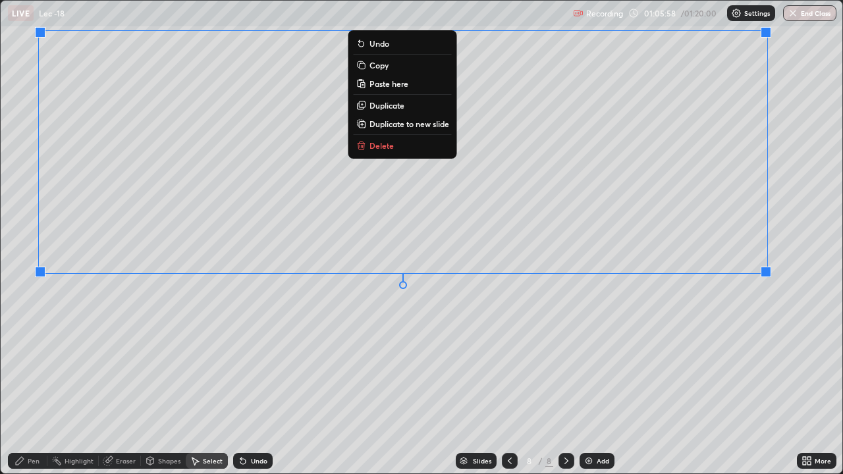
click at [549, 319] on div "0 ° Undo Copy Paste here Duplicate Duplicate to new slide Delete" at bounding box center [422, 237] width 842 height 473
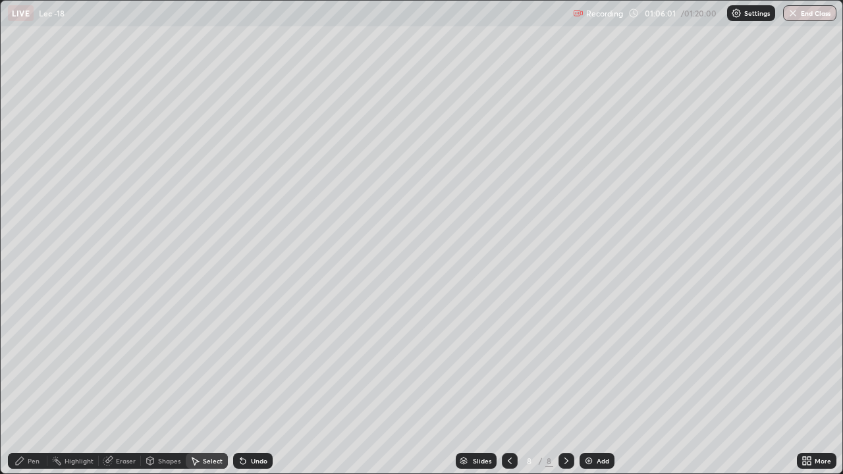
click at [38, 385] on div "Pen" at bounding box center [34, 461] width 12 height 7
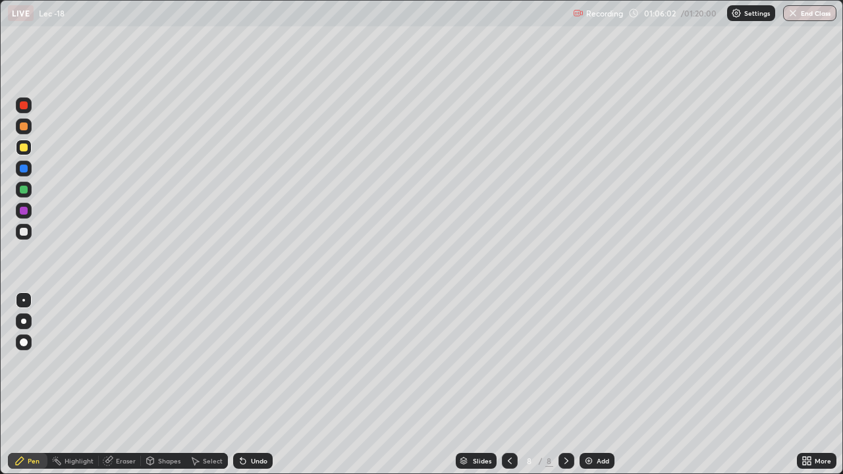
click at [28, 234] on div at bounding box center [24, 232] width 16 height 16
click at [32, 235] on div at bounding box center [23, 231] width 21 height 21
click at [119, 385] on div "Eraser" at bounding box center [126, 461] width 20 height 7
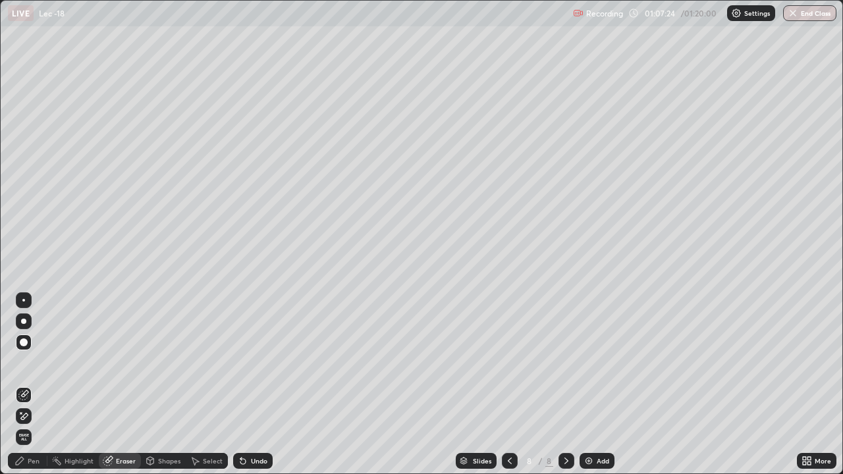
click at [26, 385] on div "Pen" at bounding box center [28, 461] width 40 height 16
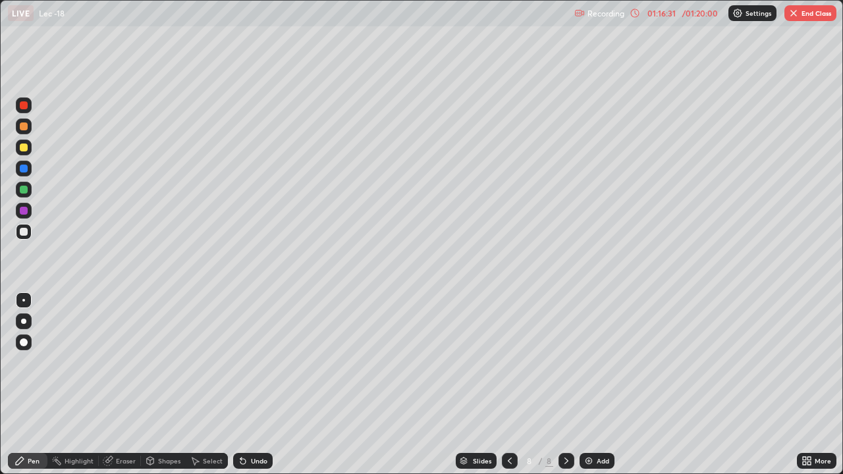
click at [812, 13] on button "End Class" at bounding box center [811, 13] width 52 height 16
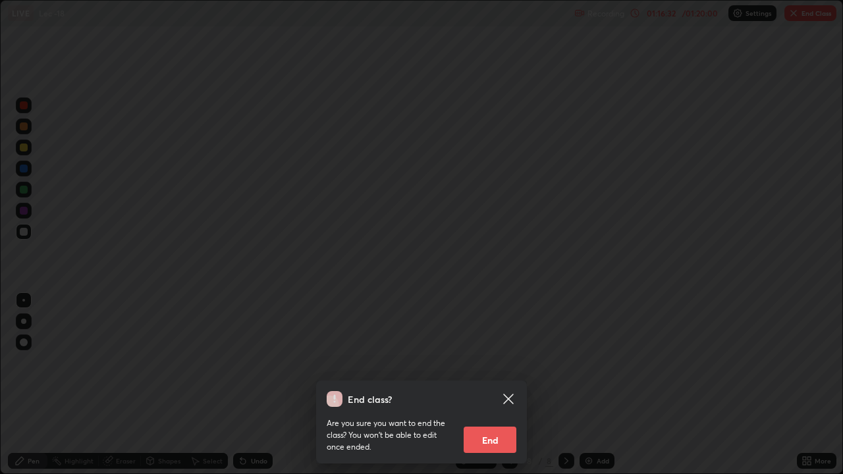
click at [505, 385] on button "End" at bounding box center [490, 440] width 53 height 26
